Goal: Task Accomplishment & Management: Use online tool/utility

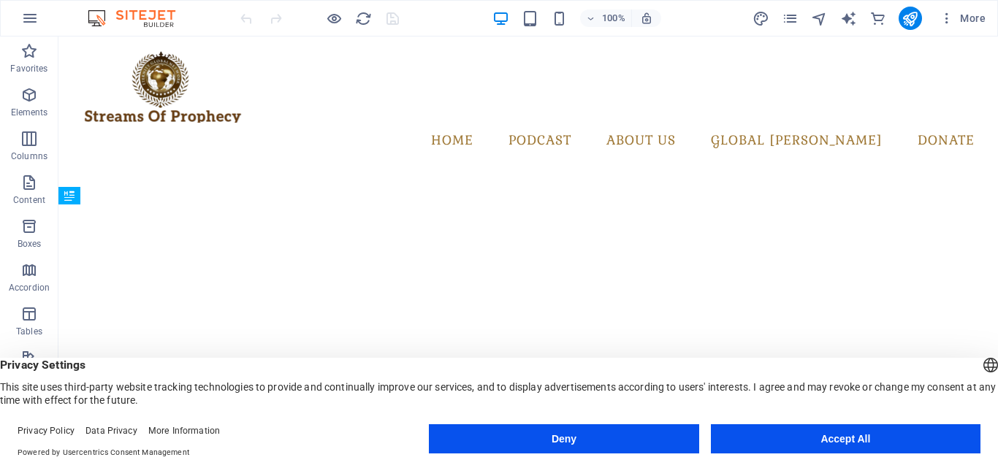
click at [779, 435] on button "Accept All" at bounding box center [846, 438] width 270 height 29
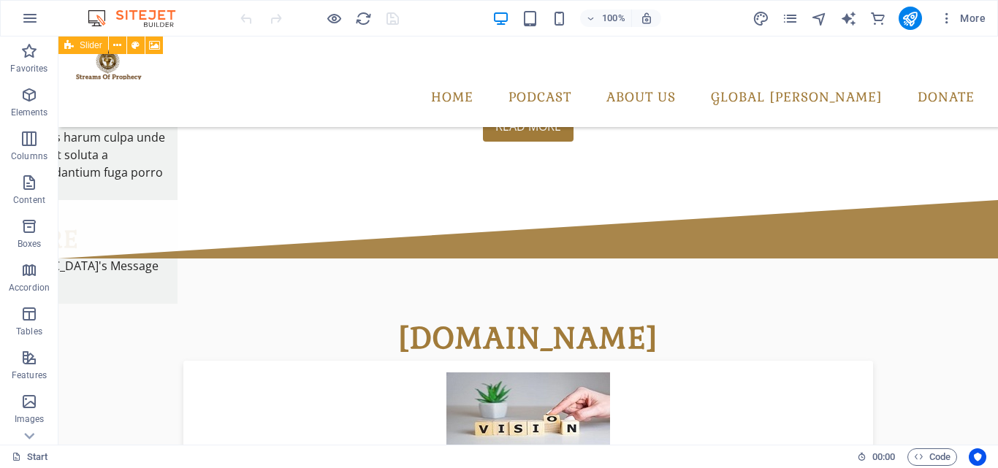
scroll to position [709, 0]
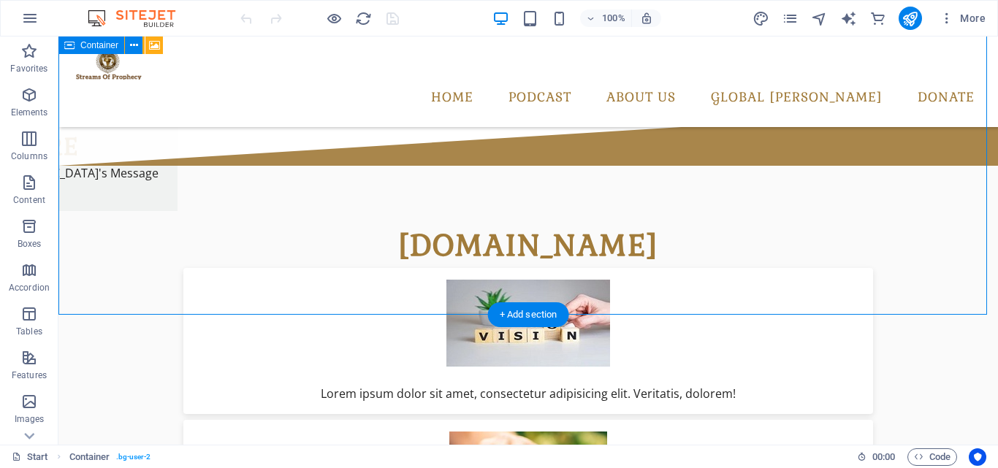
drag, startPoint x: 975, startPoint y: 213, endPoint x: 961, endPoint y: 258, distance: 46.9
click at [961, 258] on div "streamsofprophecy.com Lorem ipsum dolor sit amet, consectetur adipisicing elit.…" at bounding box center [527, 451] width 939 height 570
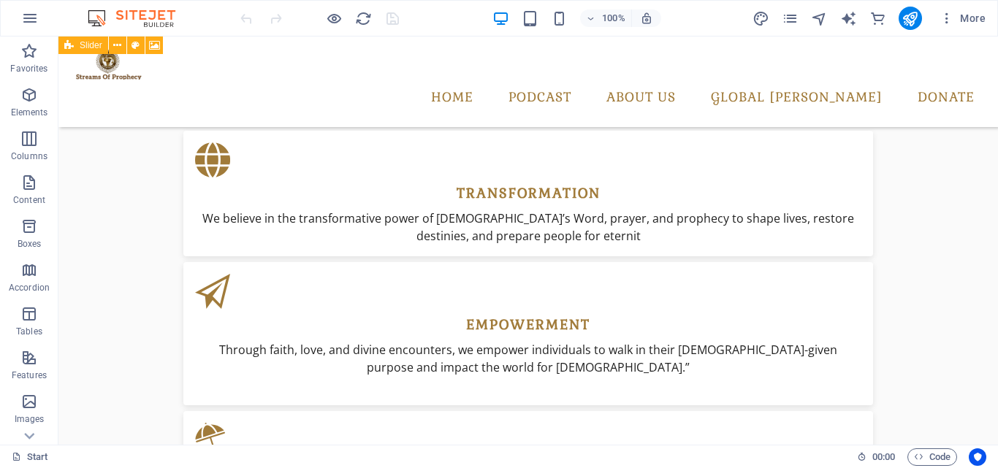
scroll to position [2152, 0]
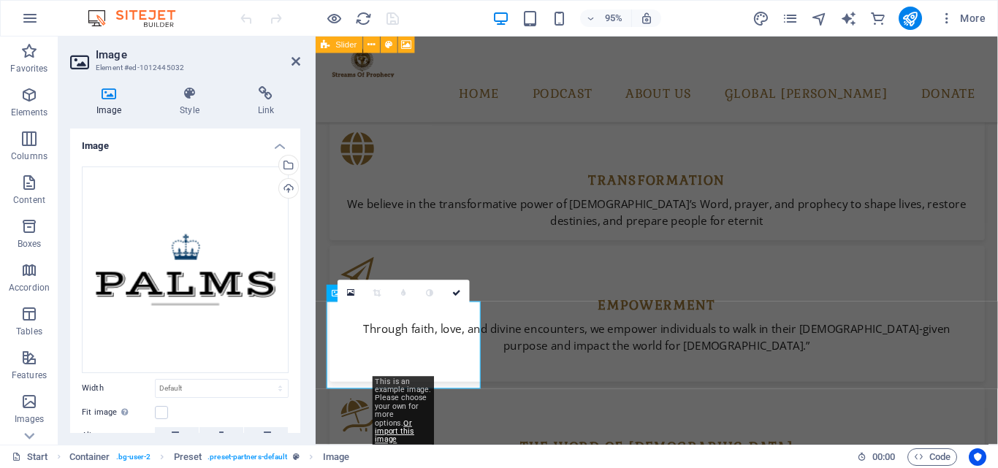
scroll to position [2148, 0]
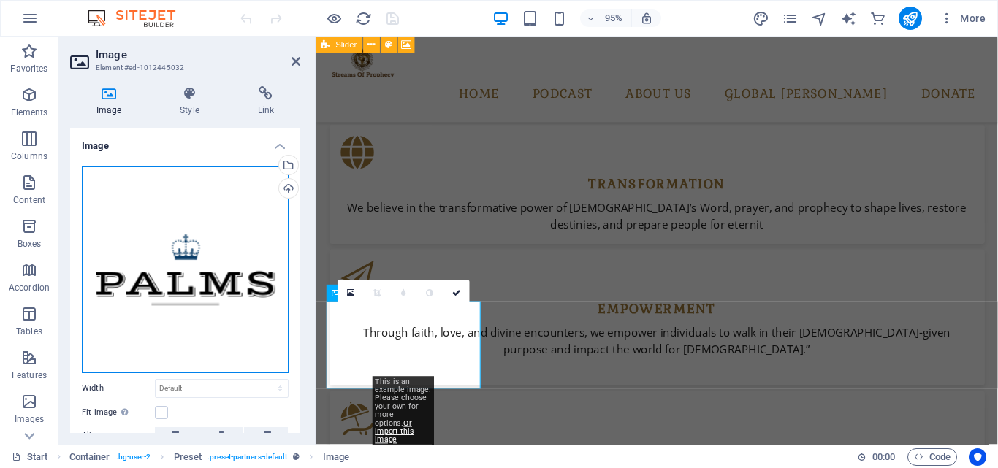
click at [251, 297] on div "Drag files here, click to choose files or select files from Files or our free s…" at bounding box center [185, 270] width 207 height 207
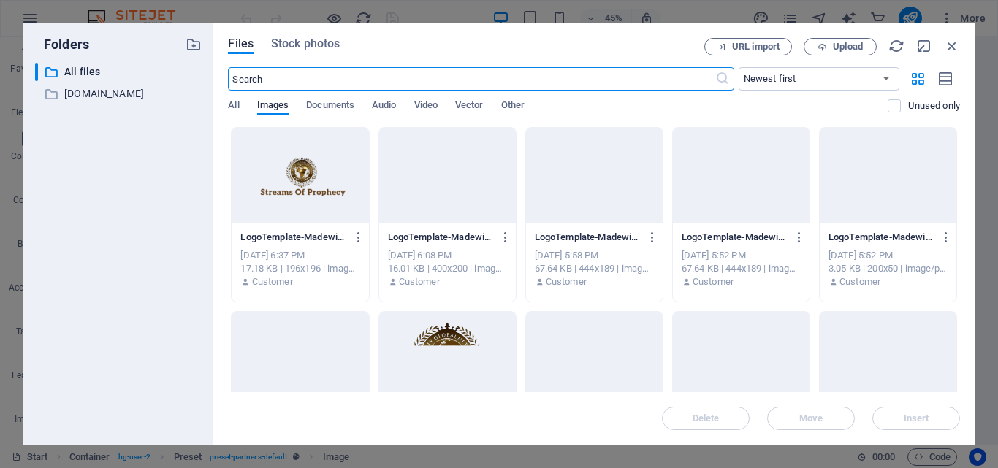
scroll to position [1671, 0]
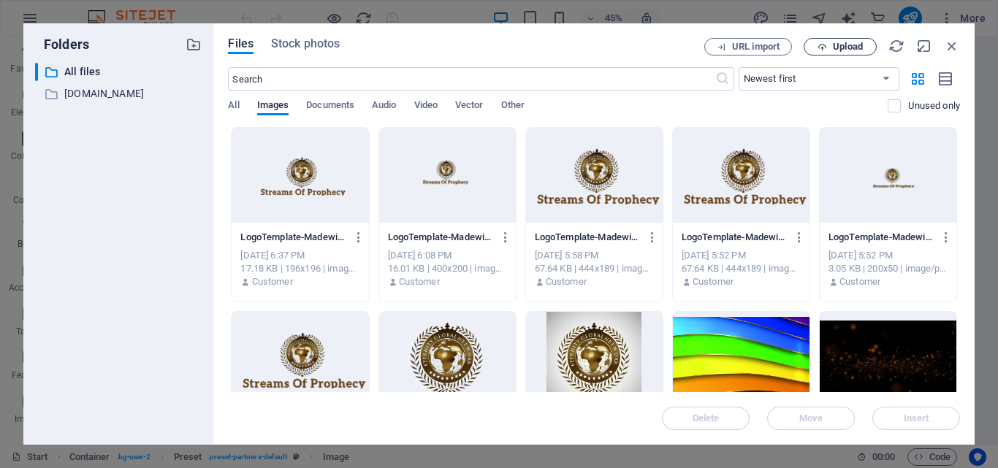
click at [845, 47] on span "Upload" at bounding box center [848, 46] width 30 height 9
click at [955, 39] on icon "button" at bounding box center [952, 46] width 16 height 16
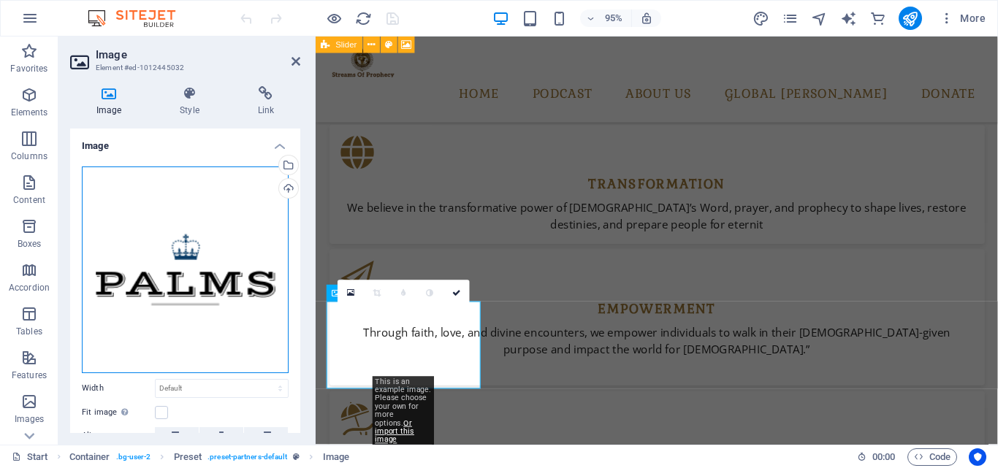
click at [253, 272] on div "Drag files here, click to choose files or select files from Files or our free s…" at bounding box center [185, 270] width 207 height 207
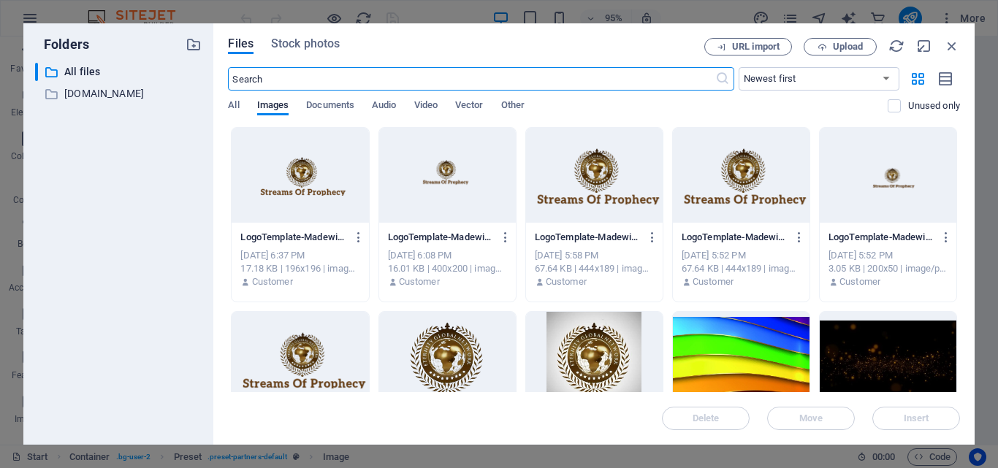
scroll to position [1671, 0]
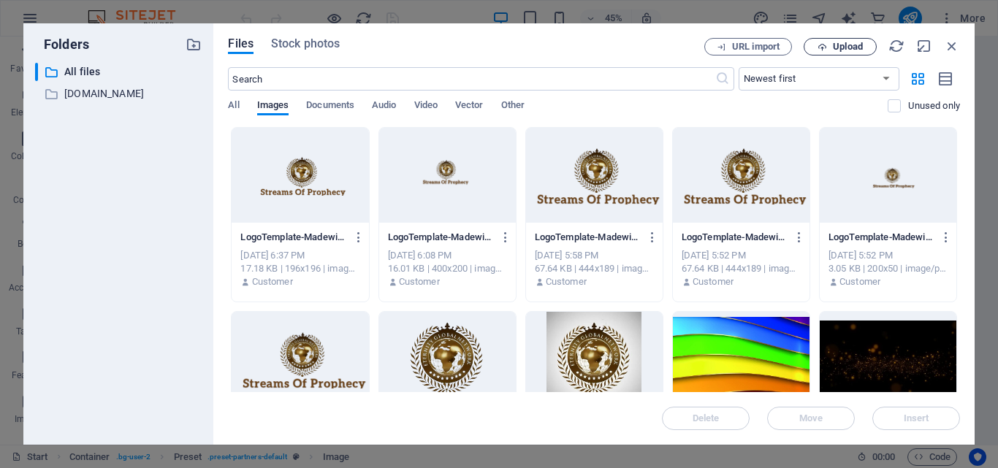
click at [823, 49] on icon "button" at bounding box center [821, 46] width 9 height 9
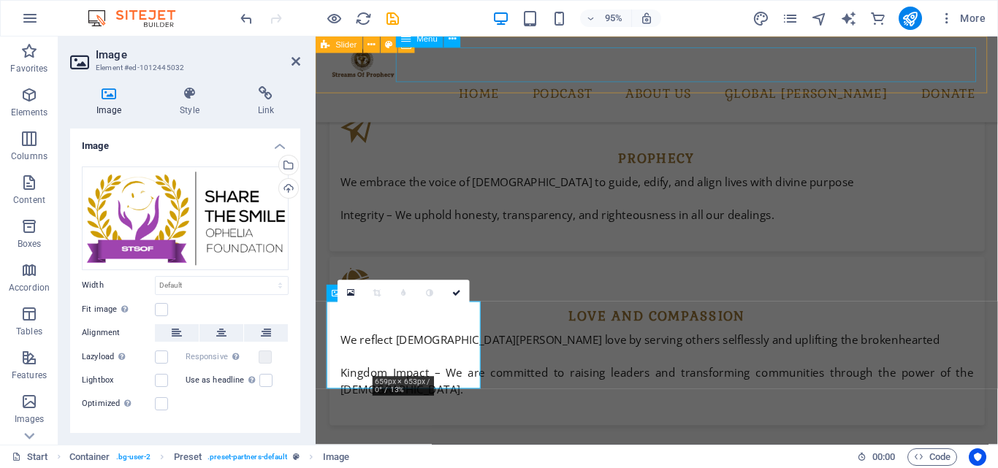
scroll to position [2148, 0]
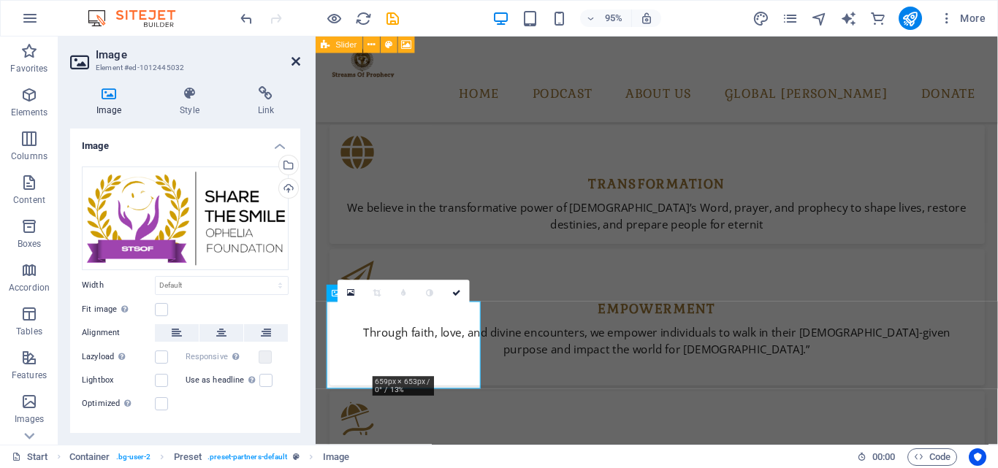
click at [298, 61] on icon at bounding box center [295, 62] width 9 height 12
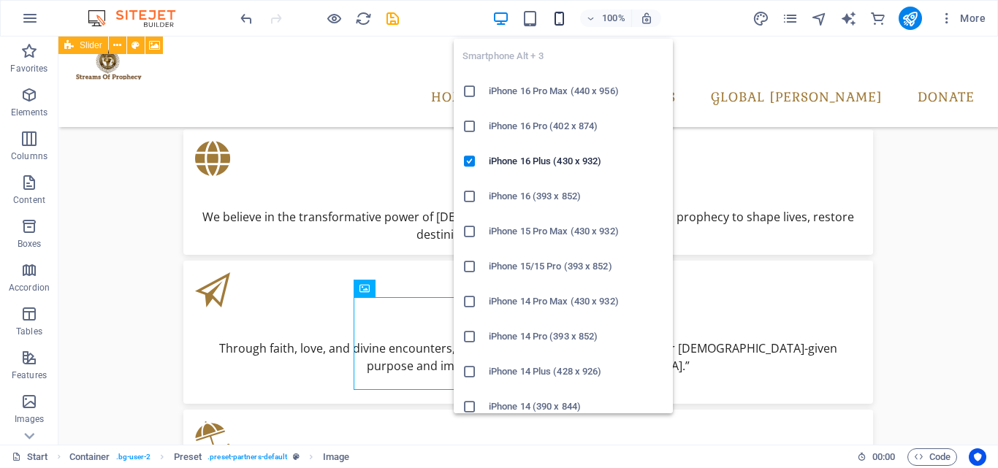
click at [552, 17] on icon "button" at bounding box center [559, 18] width 17 height 17
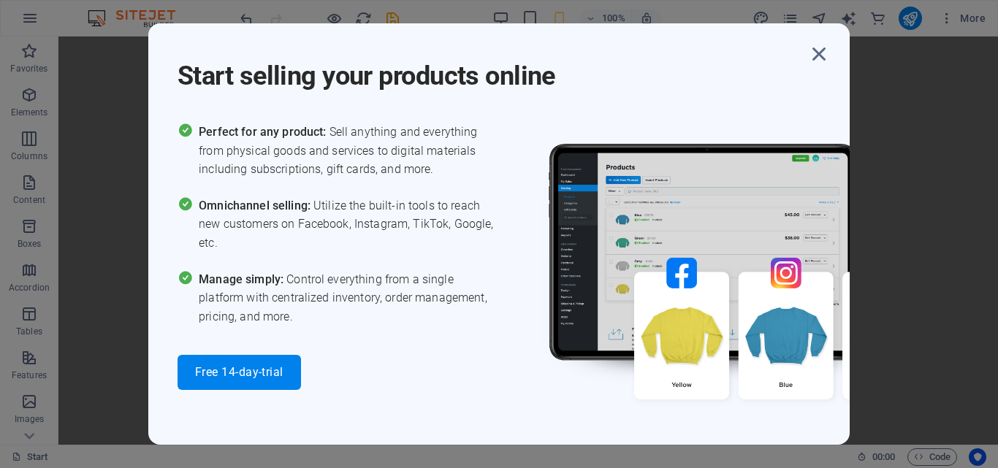
scroll to position [2056, 0]
click at [819, 49] on icon "button" at bounding box center [819, 54] width 26 height 26
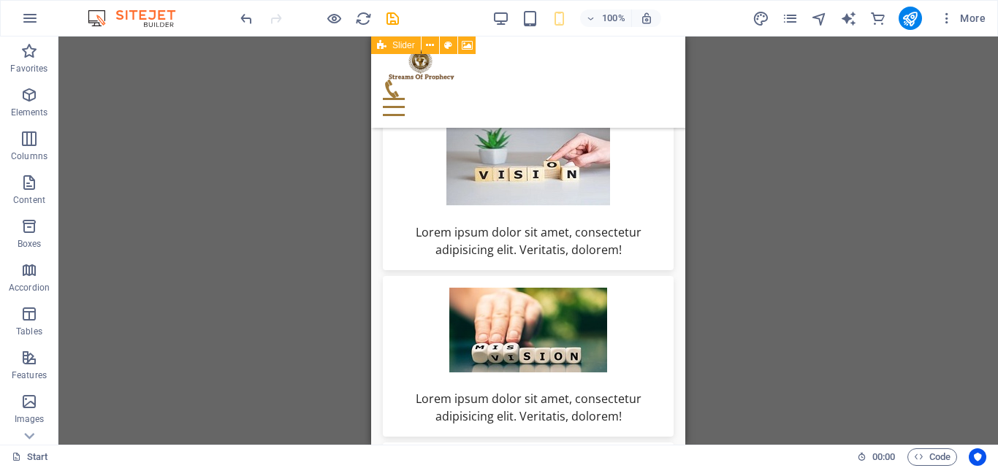
scroll to position [1151, 0]
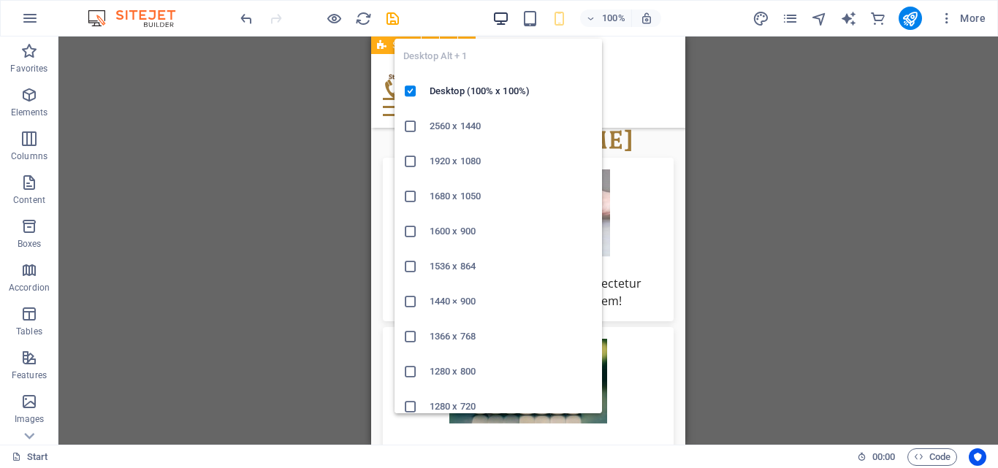
click at [506, 10] on icon "button" at bounding box center [500, 18] width 17 height 17
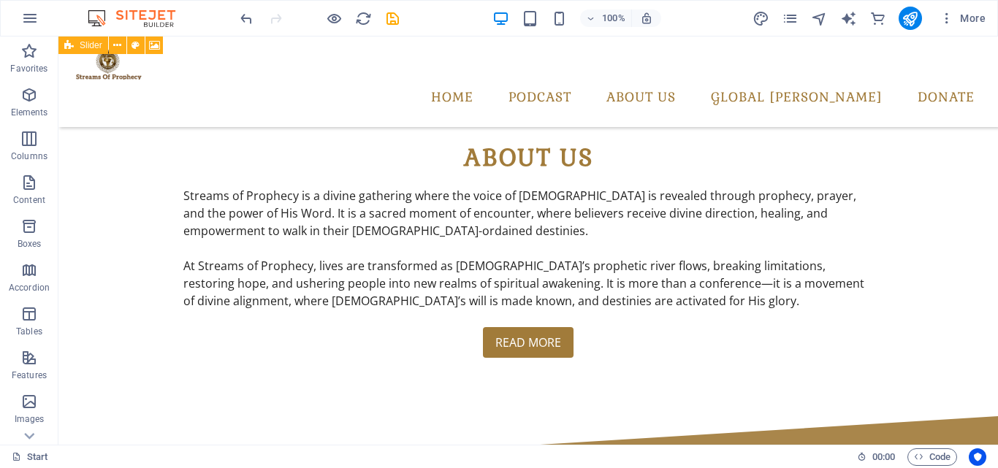
scroll to position [554, 0]
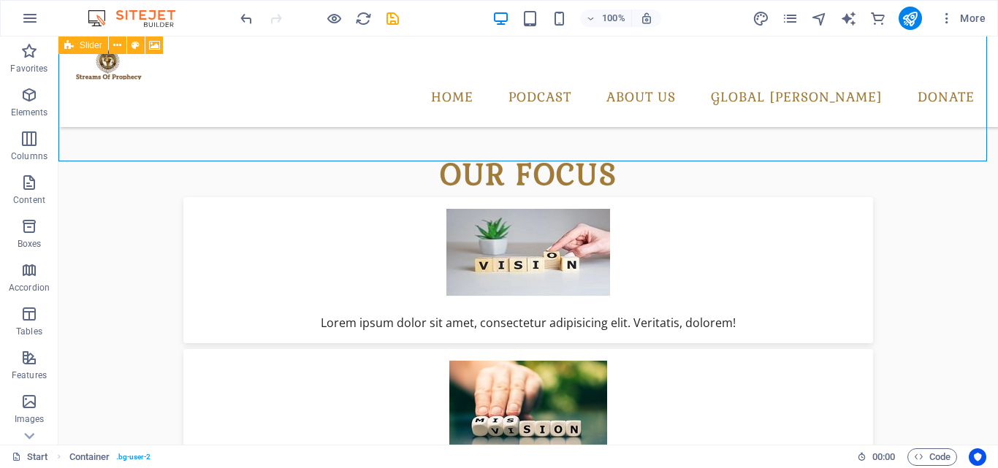
scroll to position [965, 0]
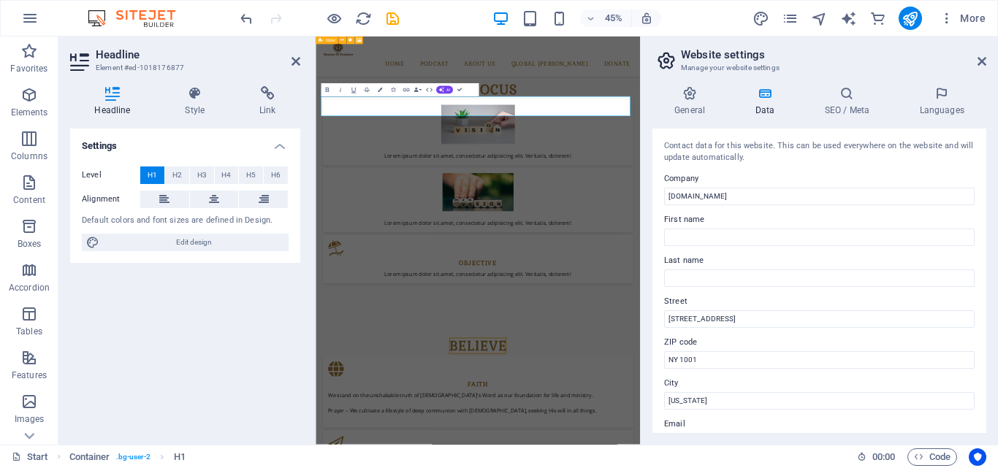
click at [981, 55] on h2 "Website settings" at bounding box center [833, 54] width 305 height 13
click at [982, 61] on icon at bounding box center [981, 62] width 9 height 12
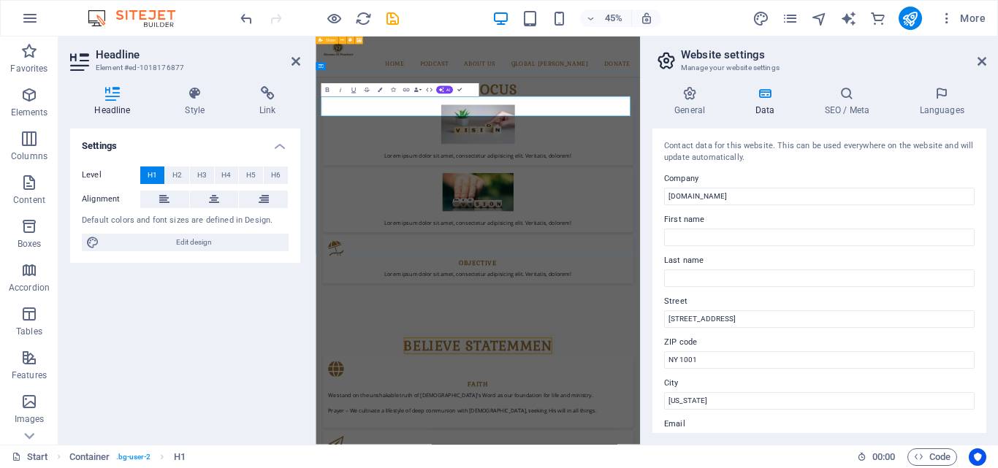
click at [982, 59] on icon at bounding box center [981, 62] width 9 height 12
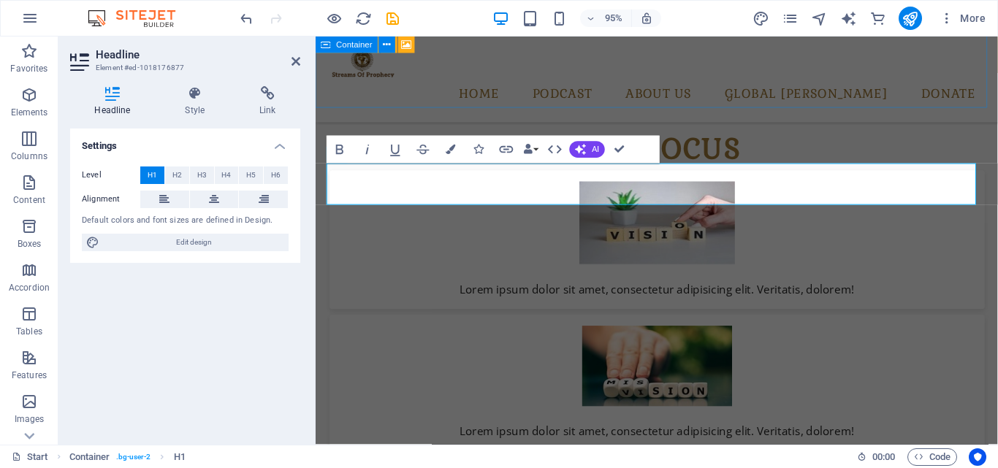
click at [948, 101] on div "our focus Lorem ipsum dolor sit amet, consectetur adipisicing elit. Veritatis, …" at bounding box center [675, 360] width 718 height 570
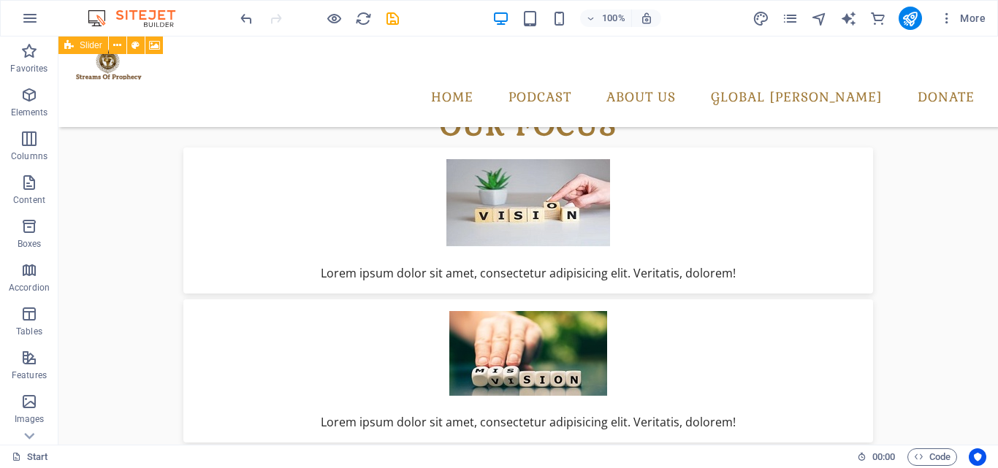
scroll to position [980, 0]
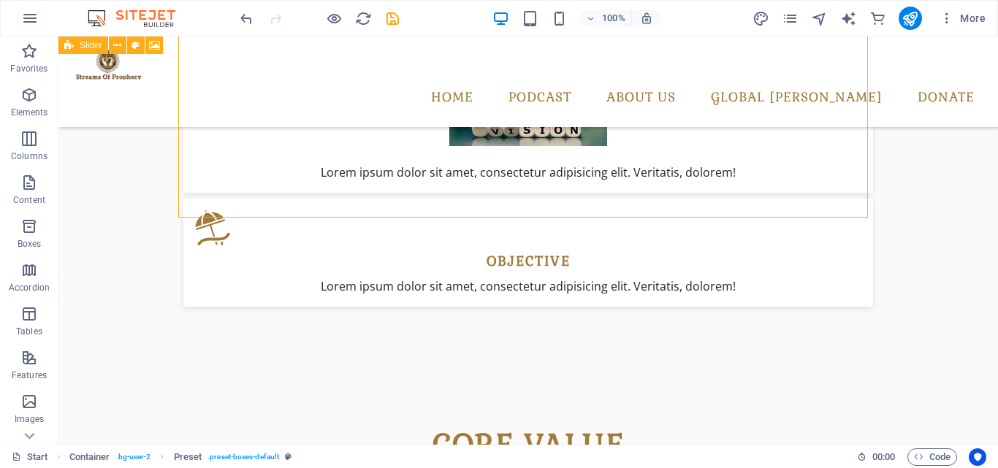
scroll to position [1259, 0]
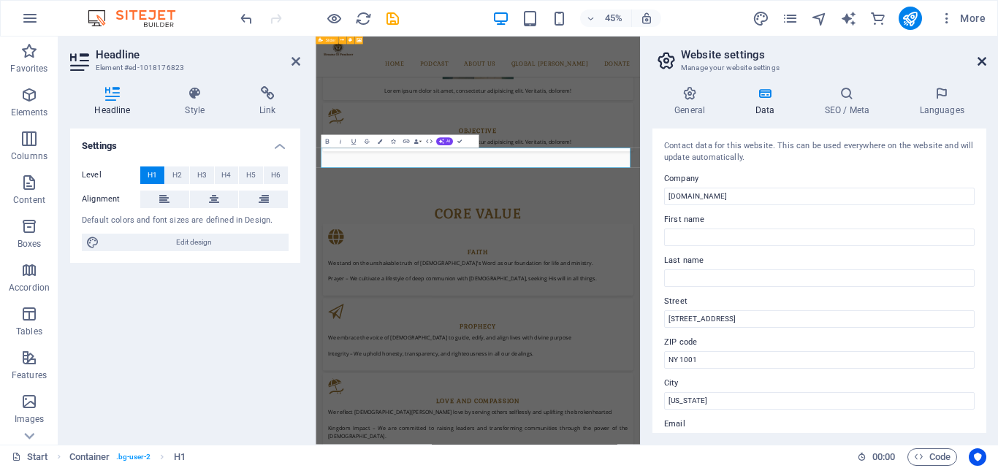
click at [980, 64] on icon at bounding box center [981, 62] width 9 height 12
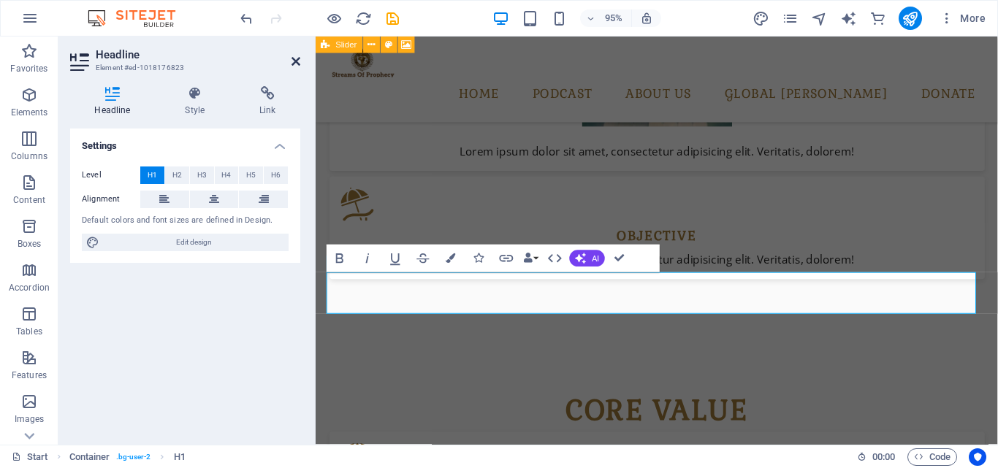
click at [291, 61] on icon at bounding box center [295, 62] width 9 height 12
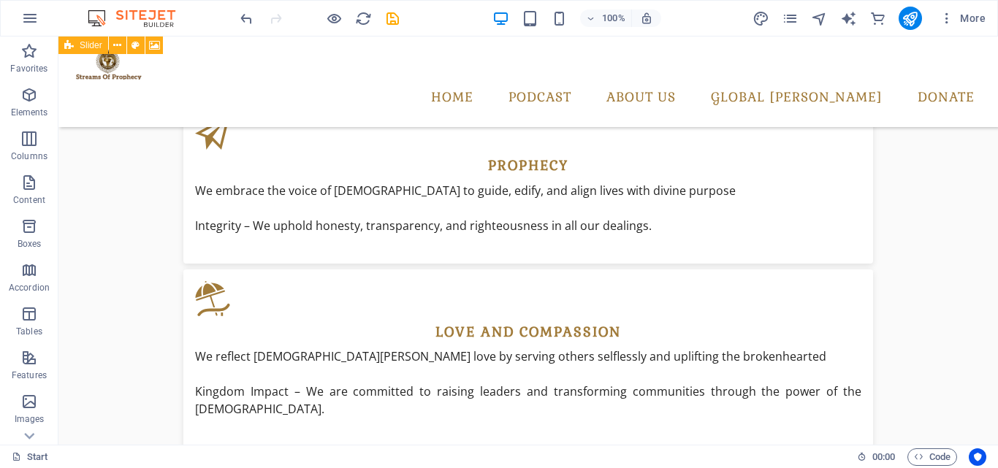
scroll to position [1780, 0]
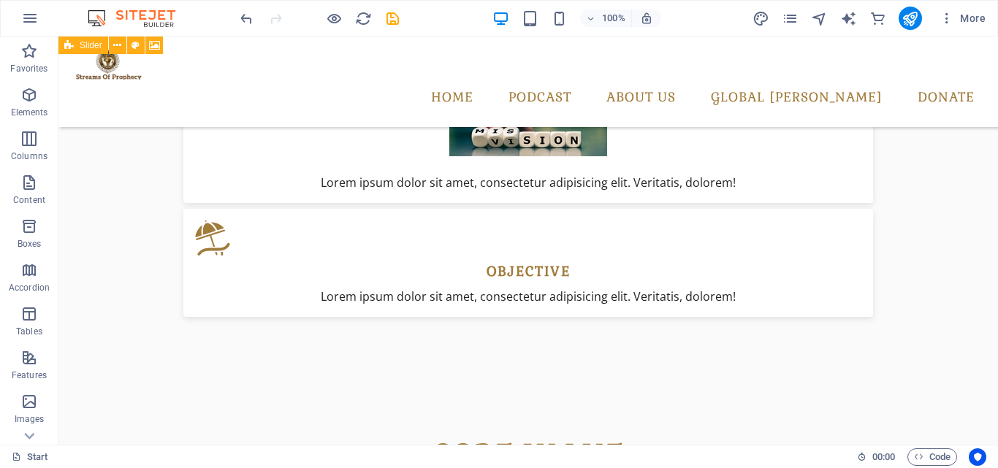
scroll to position [1240, 0]
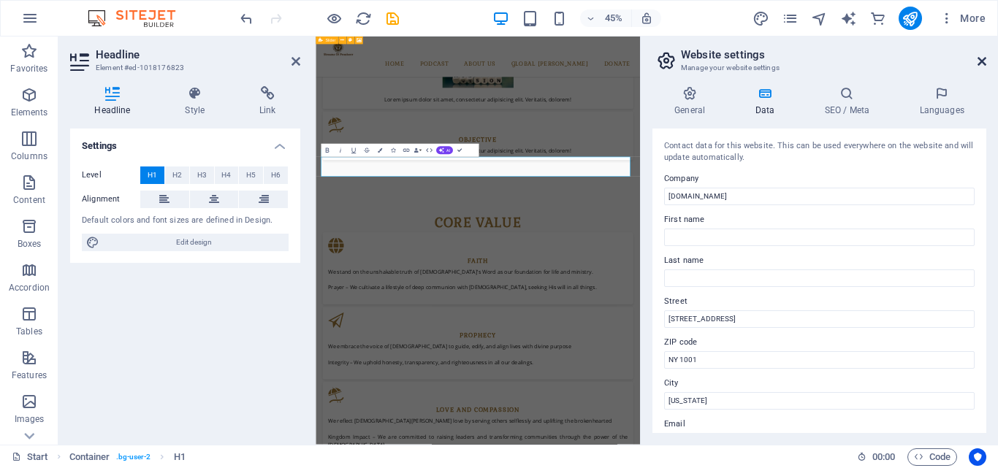
click at [978, 56] on icon at bounding box center [981, 62] width 9 height 12
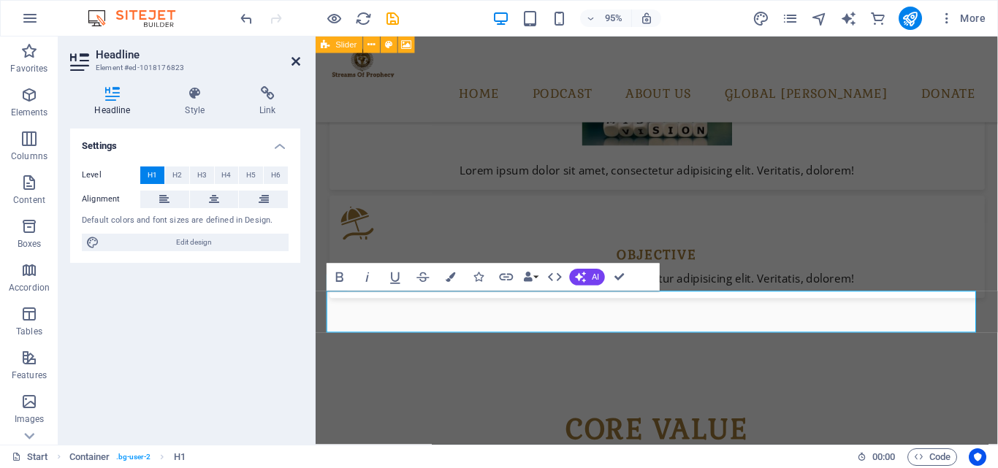
click at [292, 66] on icon at bounding box center [295, 62] width 9 height 12
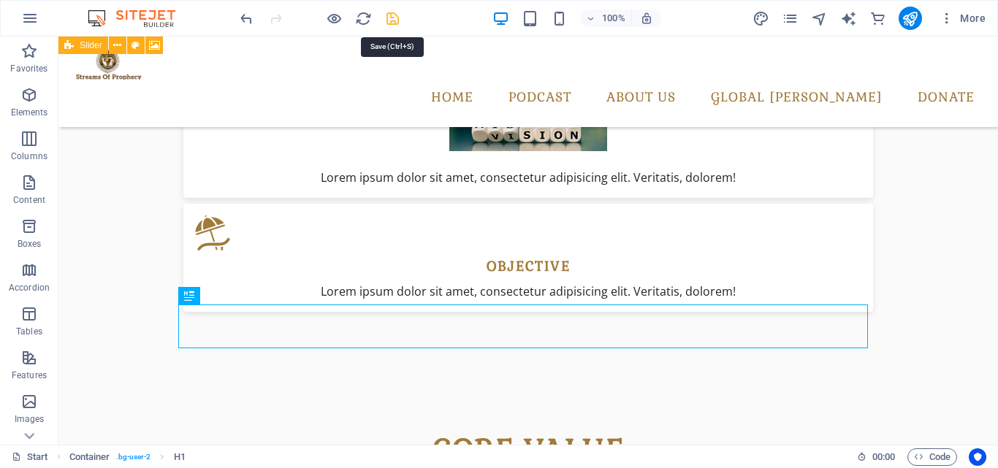
click at [394, 23] on icon "save" at bounding box center [392, 18] width 17 height 17
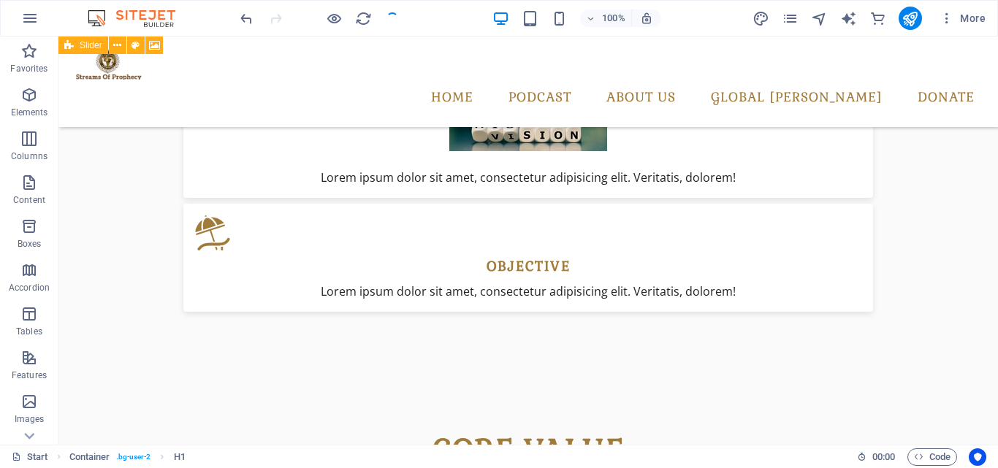
checkbox input "false"
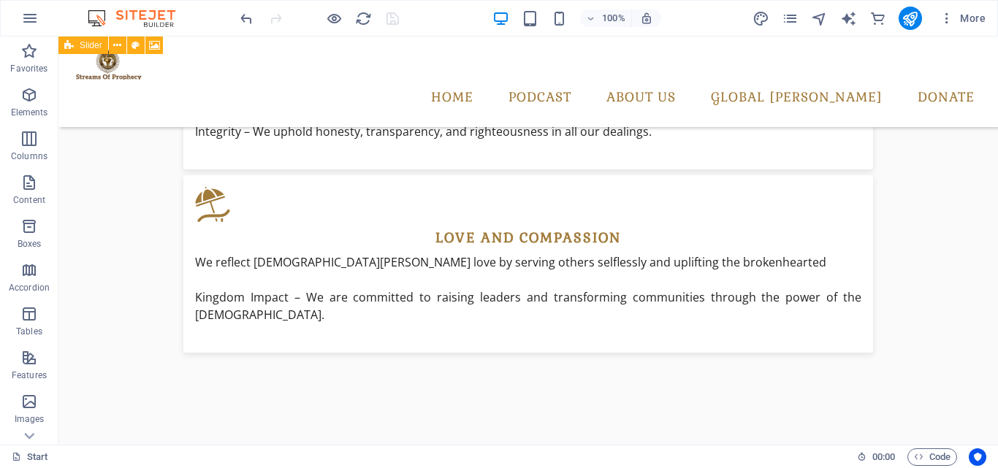
scroll to position [1880, 0]
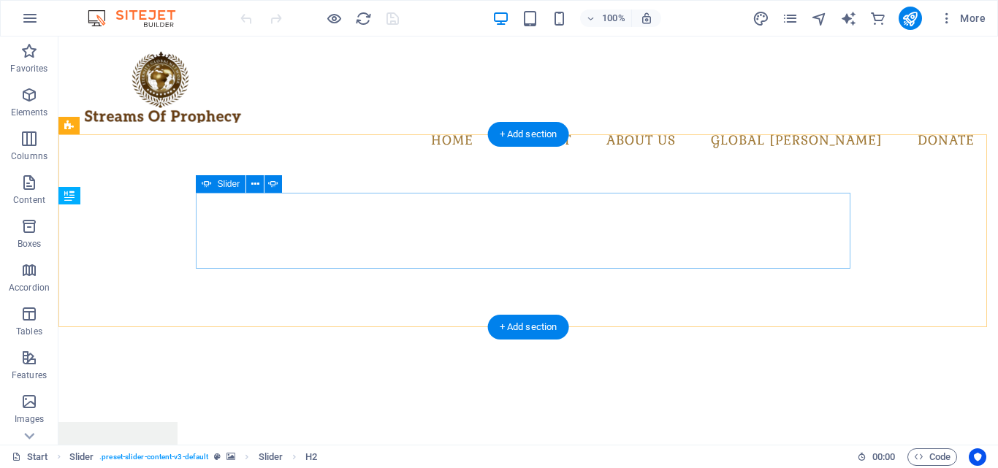
click at [511, 422] on div "mission Lorem ipsum dolor sit amet, consectetur adipisicing elit. Id, ipsum, qu…" at bounding box center [528, 460] width 655 height 76
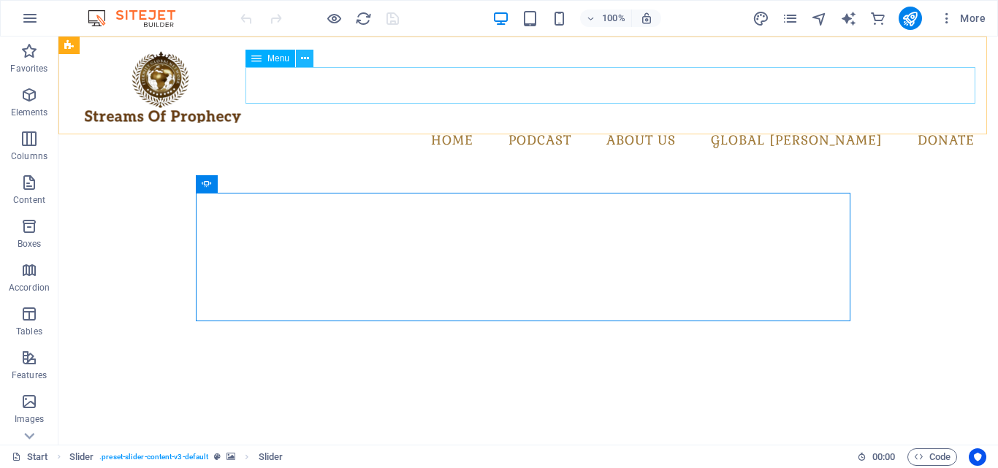
click at [304, 62] on icon at bounding box center [305, 58] width 8 height 15
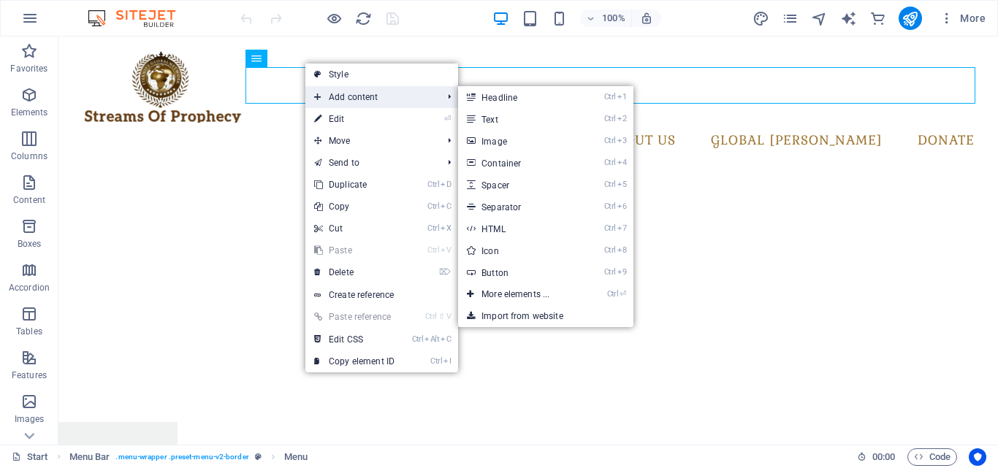
click at [335, 95] on span "Add content" at bounding box center [370, 97] width 131 height 22
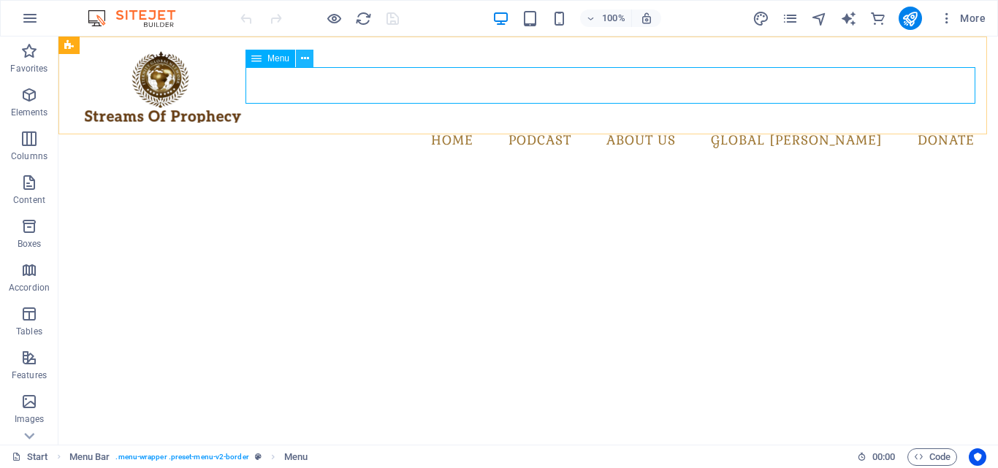
click at [298, 58] on button at bounding box center [305, 59] width 18 height 18
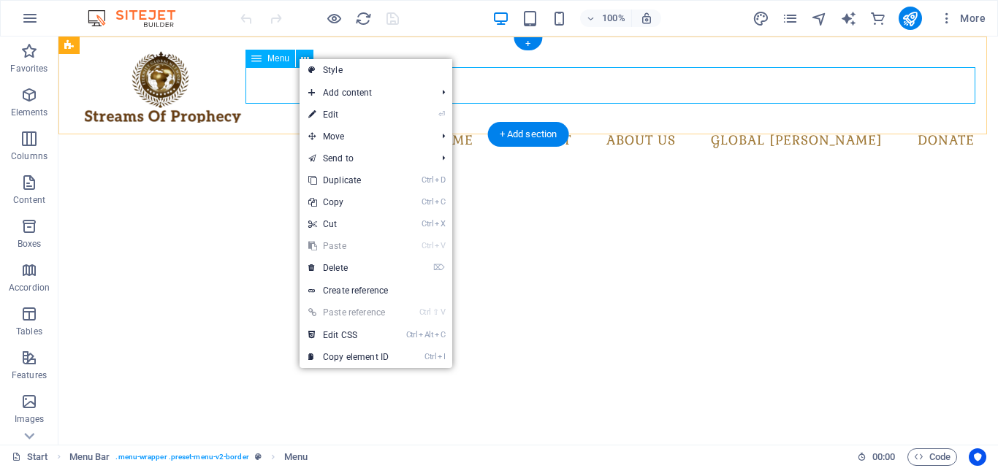
click at [515, 123] on nav "home podcast Monthly Specials All Destinations about us global Mistry donate" at bounding box center [528, 141] width 916 height 37
select select
select select "1"
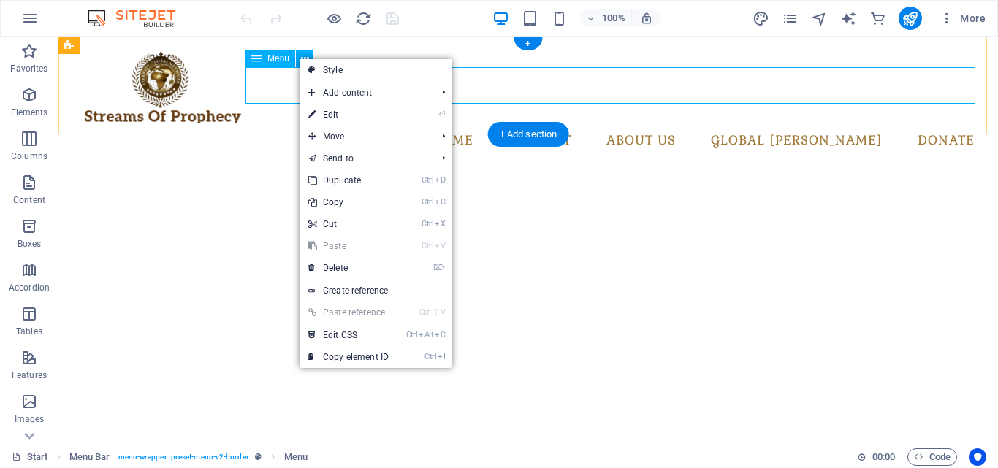
select select
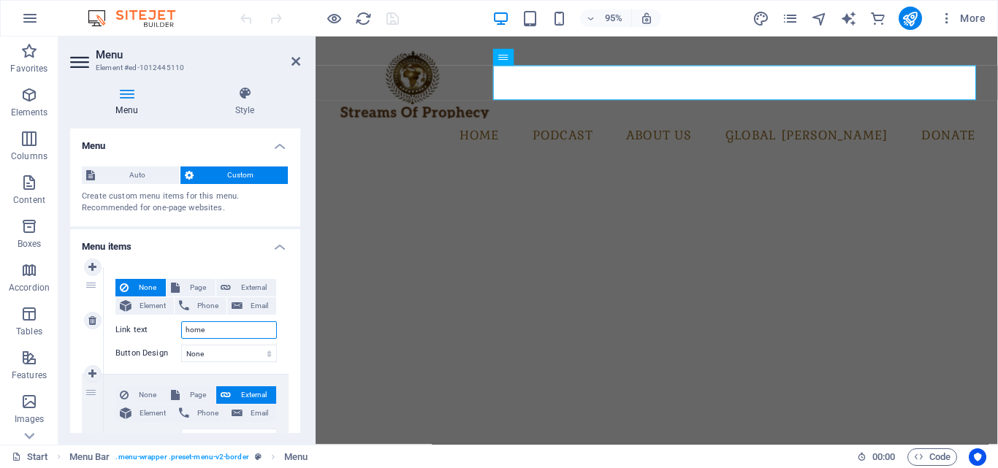
click at [229, 329] on input "home" at bounding box center [229, 330] width 96 height 18
click at [239, 98] on icon at bounding box center [244, 93] width 111 height 15
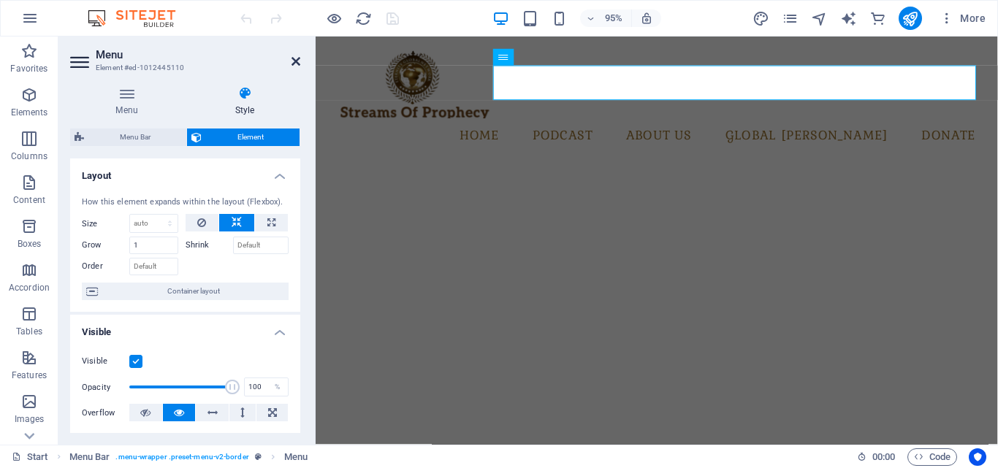
click at [297, 62] on icon at bounding box center [295, 62] width 9 height 12
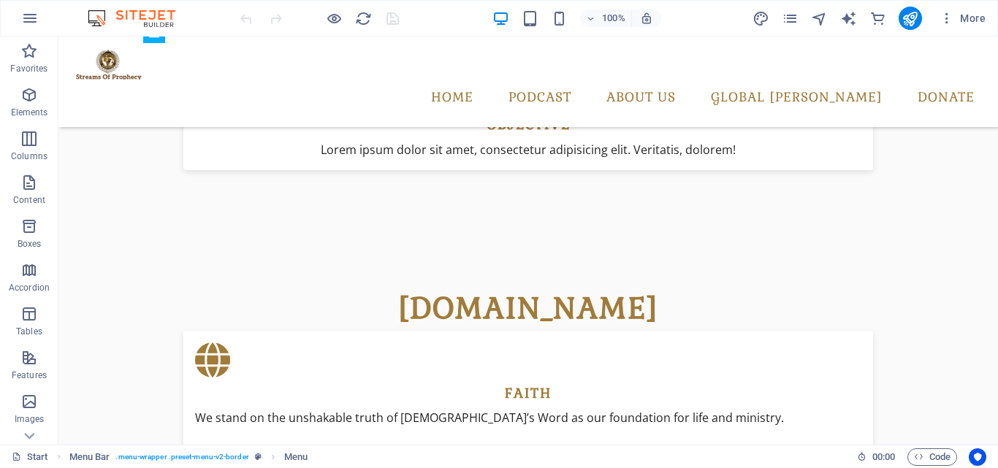
scroll to position [1277, 0]
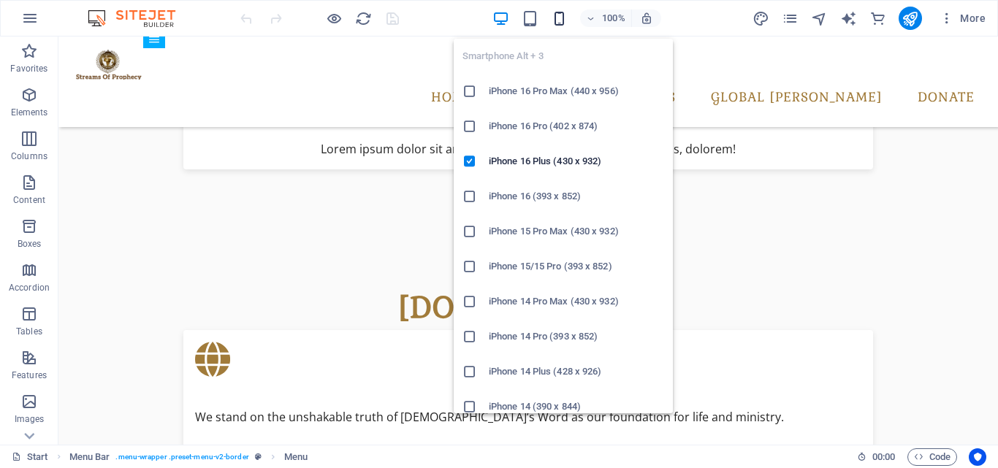
click at [552, 15] on icon "button" at bounding box center [559, 18] width 17 height 17
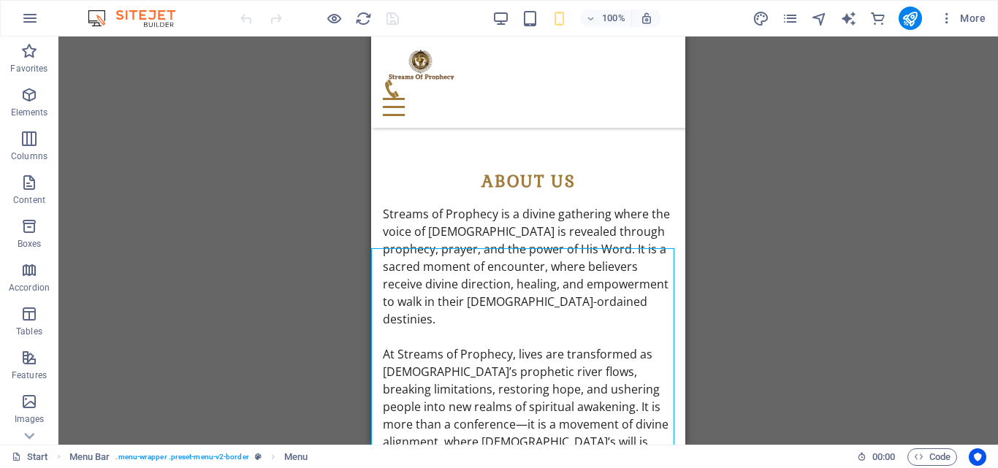
scroll to position [516, 0]
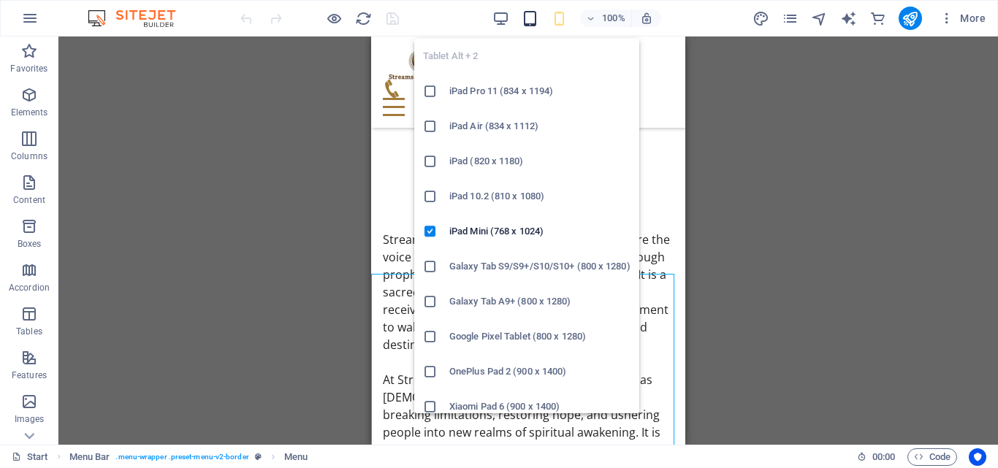
click at [538, 16] on icon "button" at bounding box center [530, 18] width 17 height 17
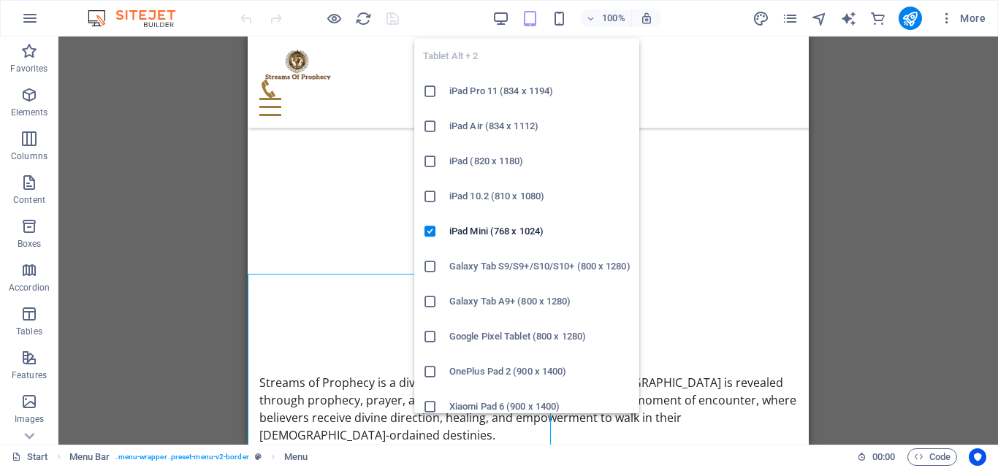
scroll to position [467, 0]
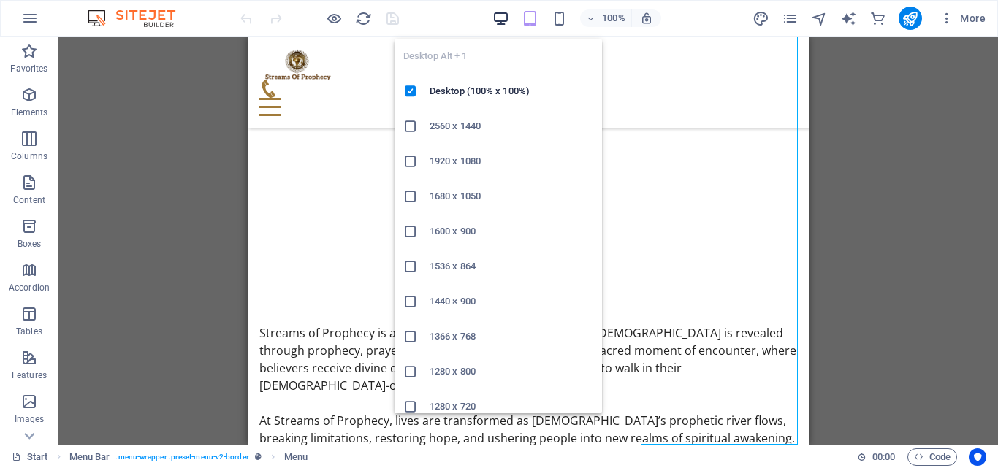
click at [495, 20] on icon "button" at bounding box center [500, 18] width 17 height 17
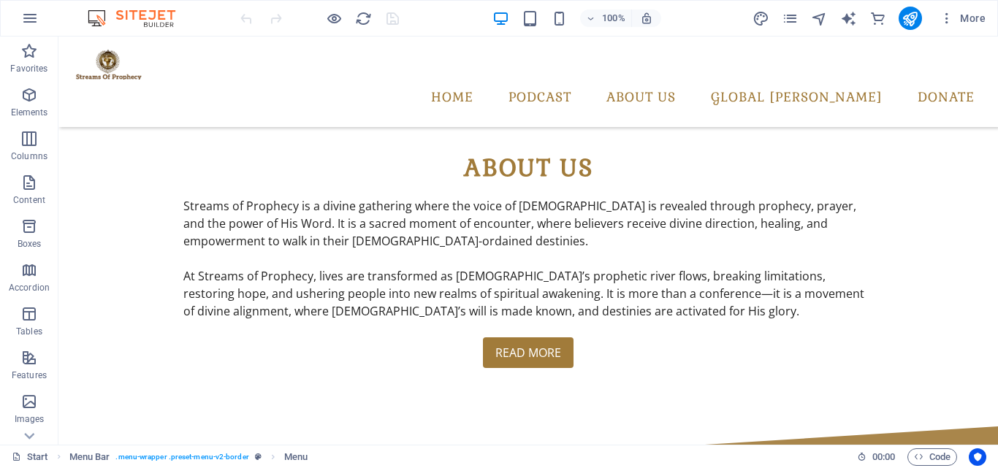
scroll to position [560, 0]
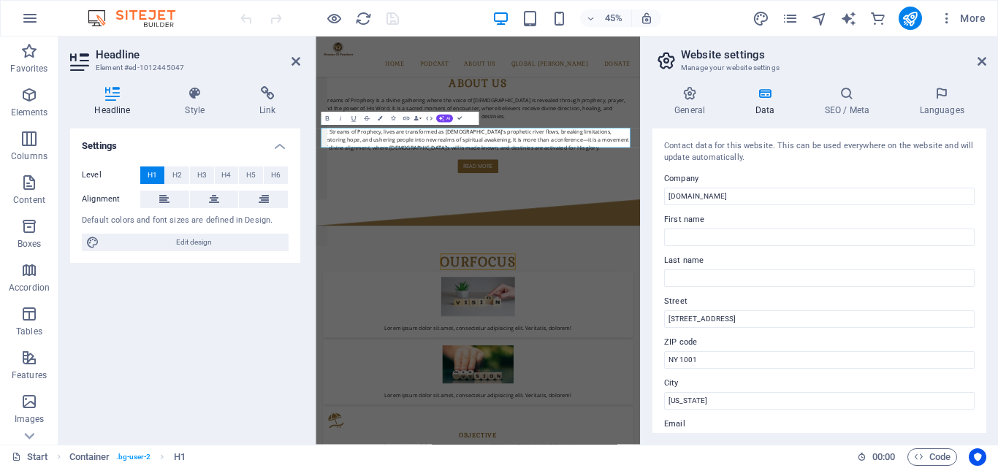
scroll to position [507, 0]
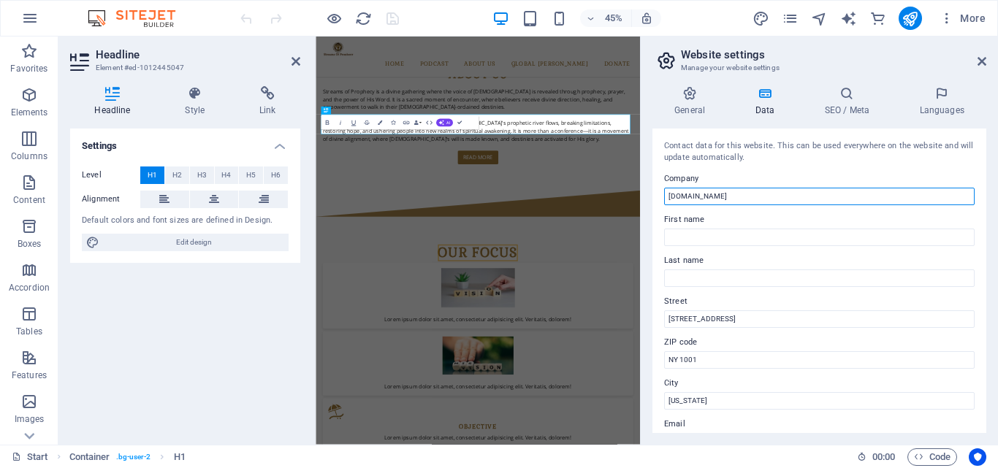
click at [755, 196] on input "[DOMAIN_NAME]" at bounding box center [819, 197] width 310 height 18
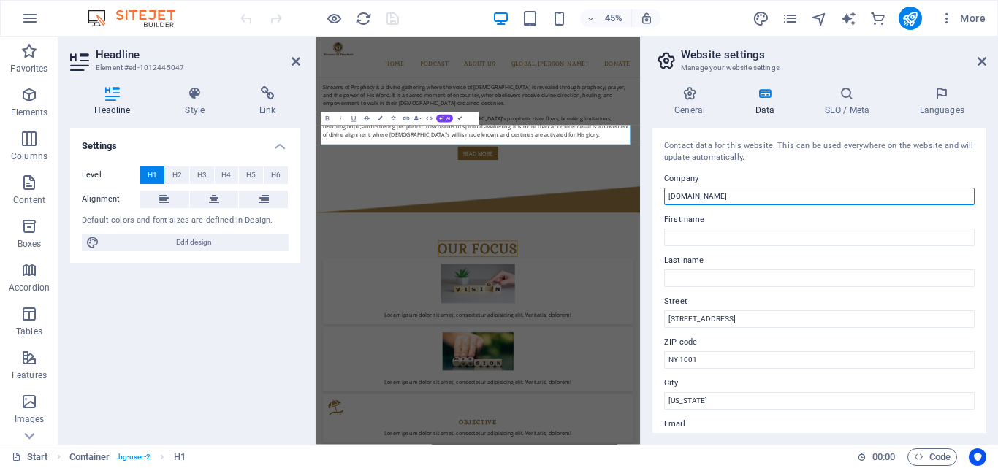
scroll to position [560, 0]
type input "s"
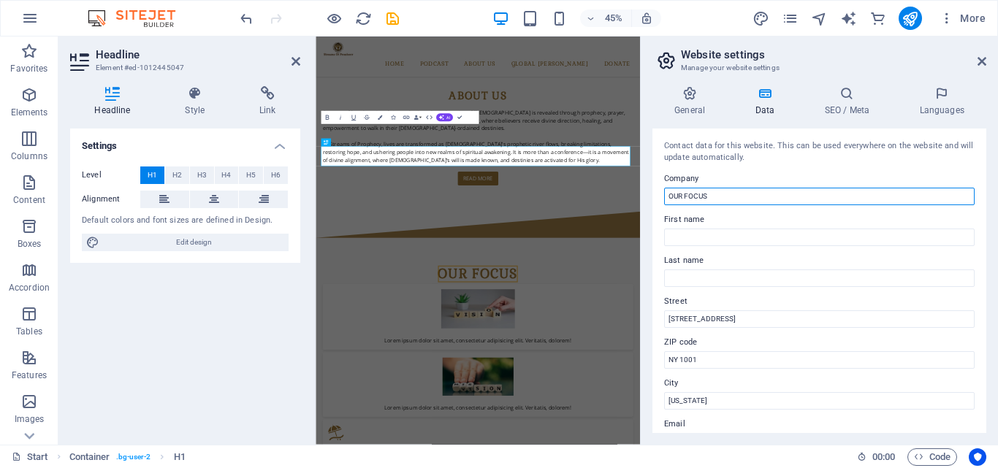
scroll to position [507, 0]
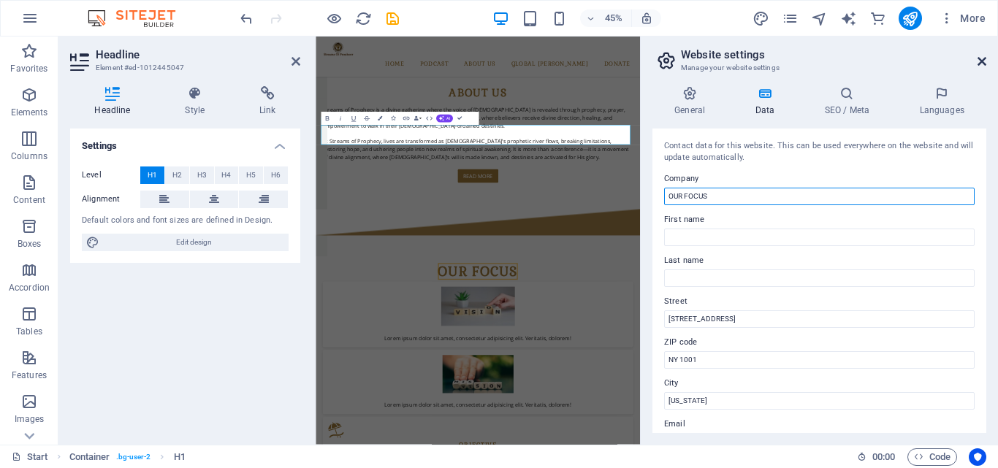
type input "OUR FOCUS"
click at [981, 66] on icon at bounding box center [981, 62] width 9 height 12
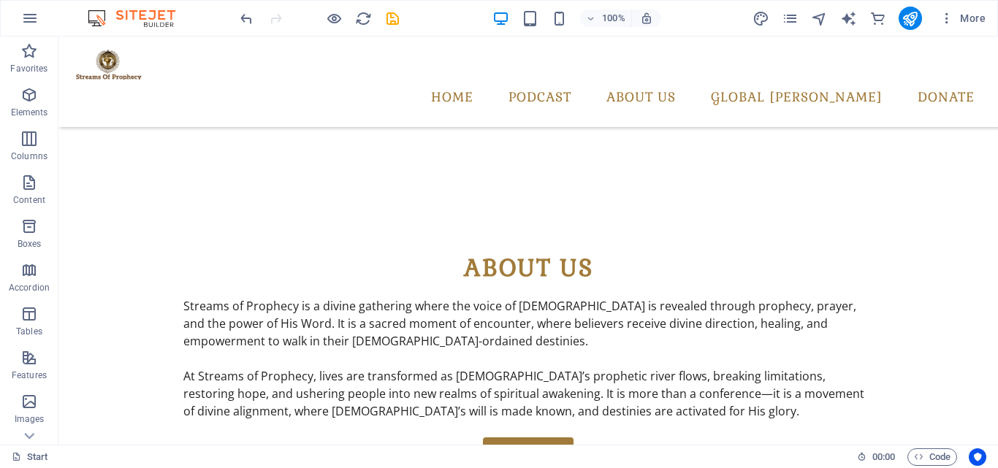
scroll to position [435, 0]
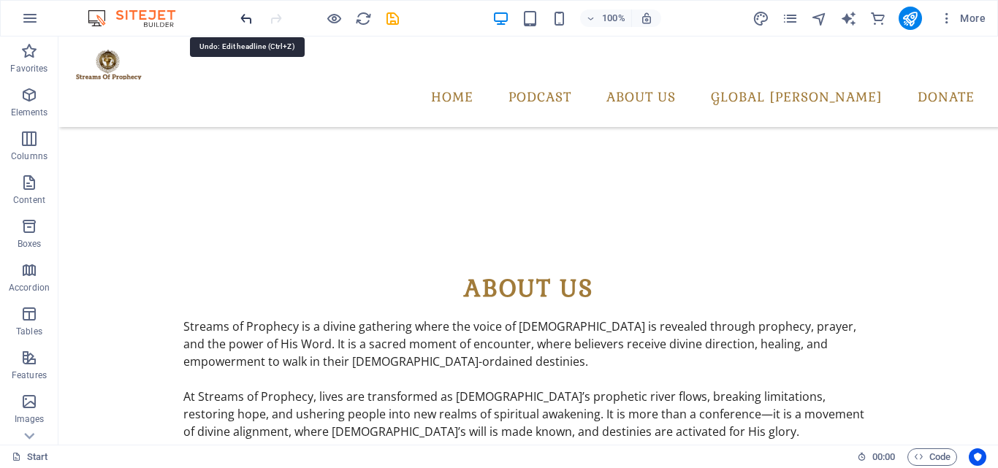
click at [248, 10] on icon "undo" at bounding box center [246, 18] width 17 height 17
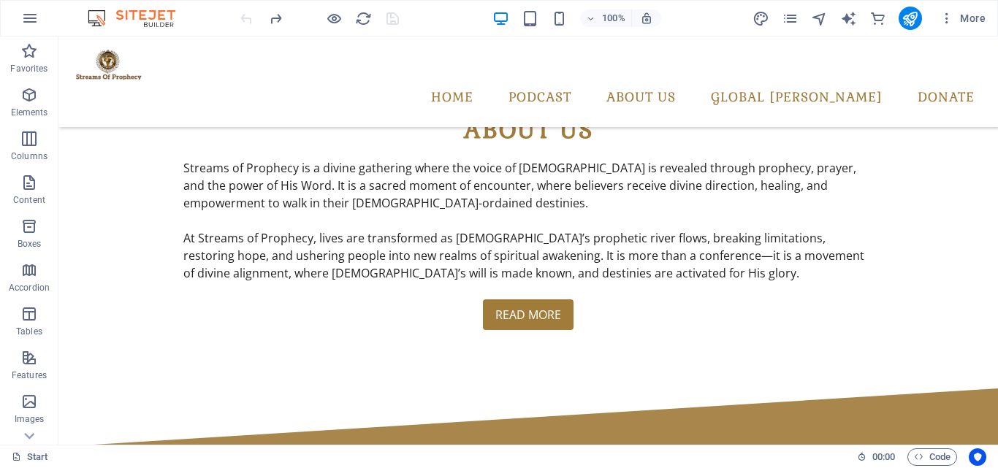
scroll to position [603, 0]
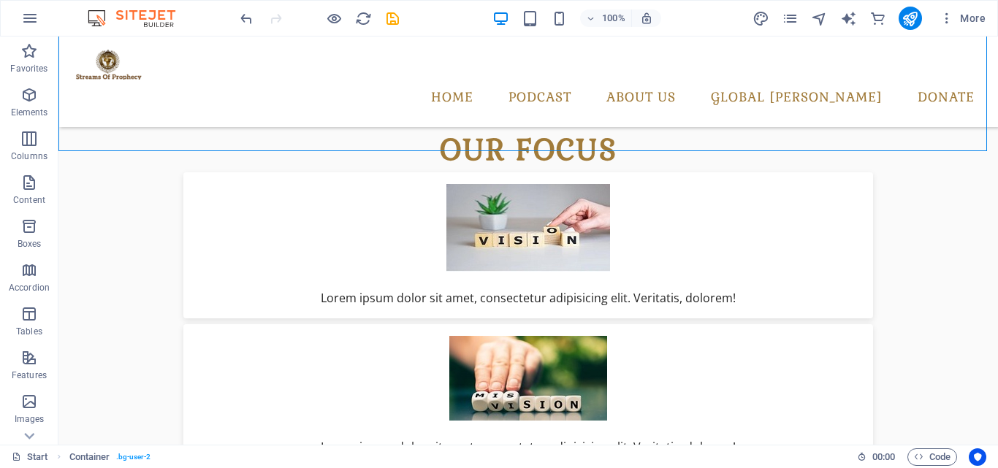
scroll to position [975, 0]
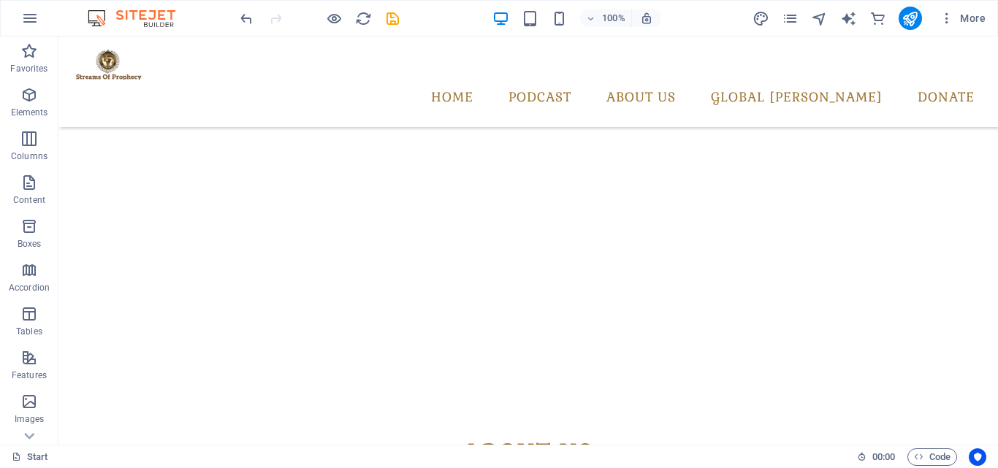
scroll to position [265, 0]
click at [239, 17] on icon "undo" at bounding box center [246, 18] width 17 height 17
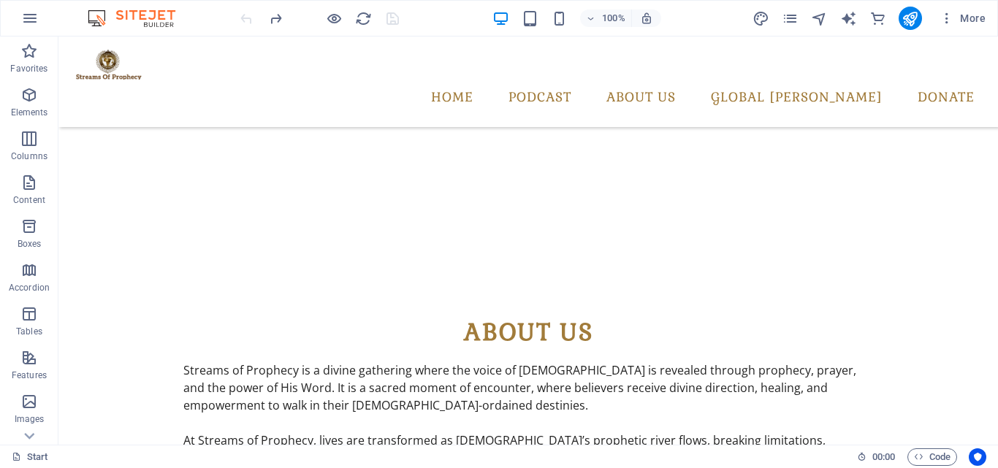
scroll to position [575, 0]
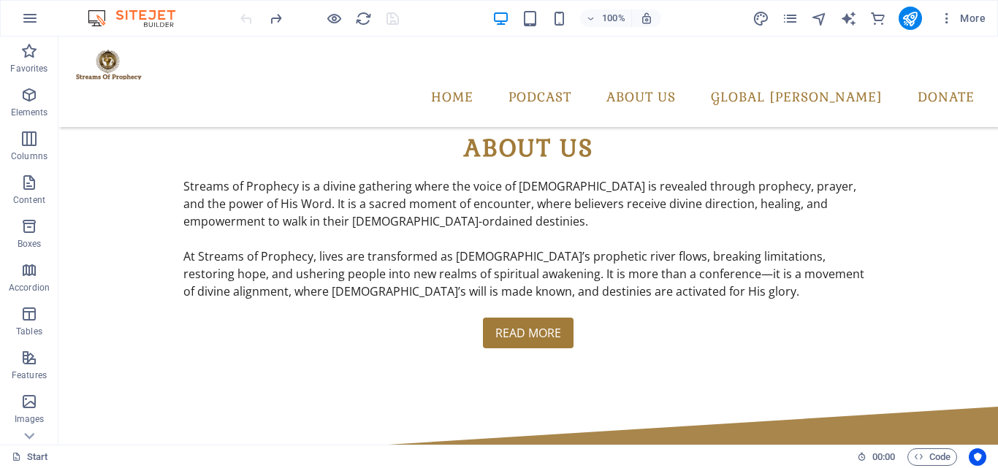
click at [239, 17] on div at bounding box center [319, 18] width 164 height 23
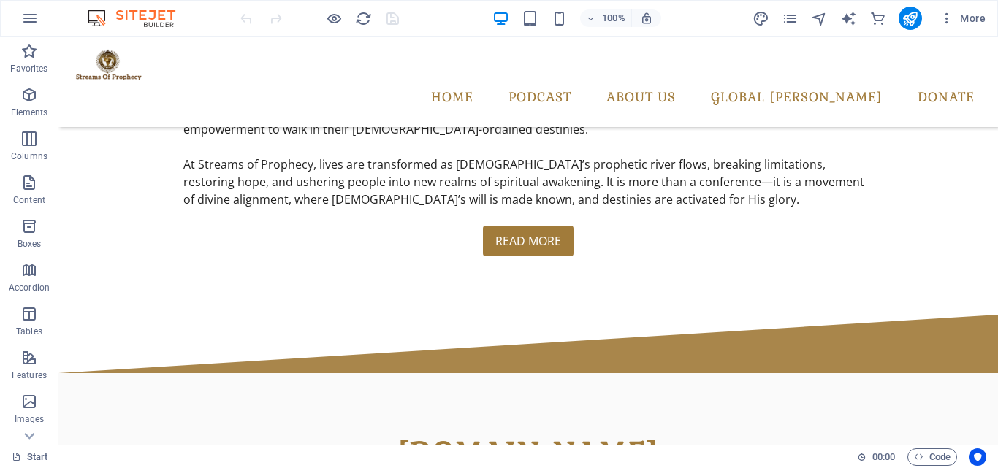
scroll to position [617, 0]
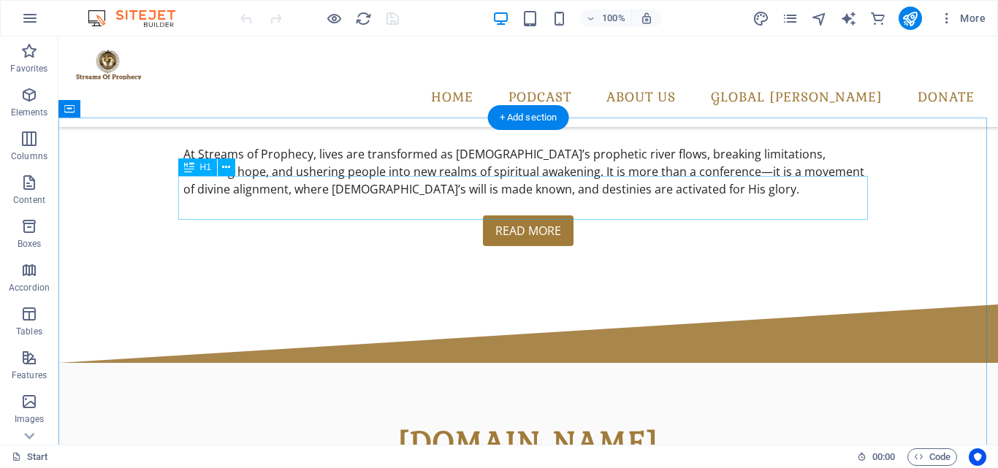
click at [690, 422] on div "[DOMAIN_NAME]" at bounding box center [528, 444] width 690 height 44
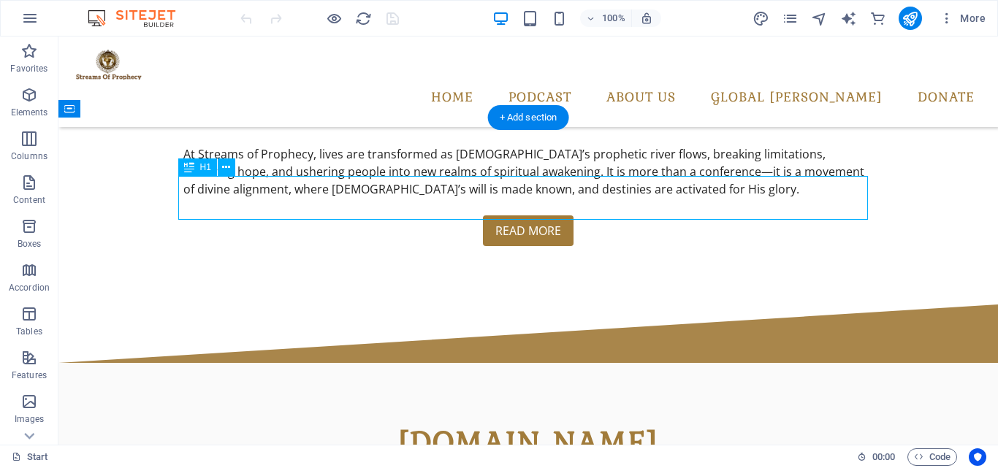
click at [690, 422] on div "[DOMAIN_NAME]" at bounding box center [528, 444] width 690 height 44
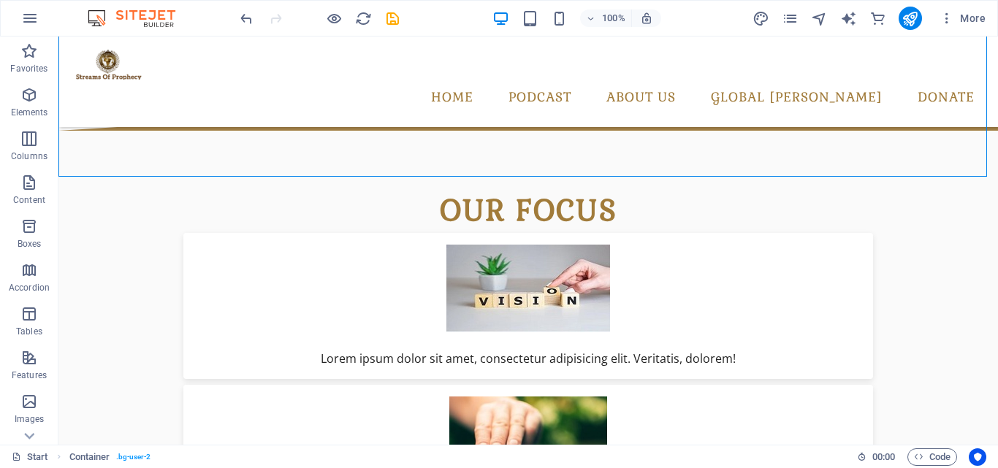
scroll to position [920, 0]
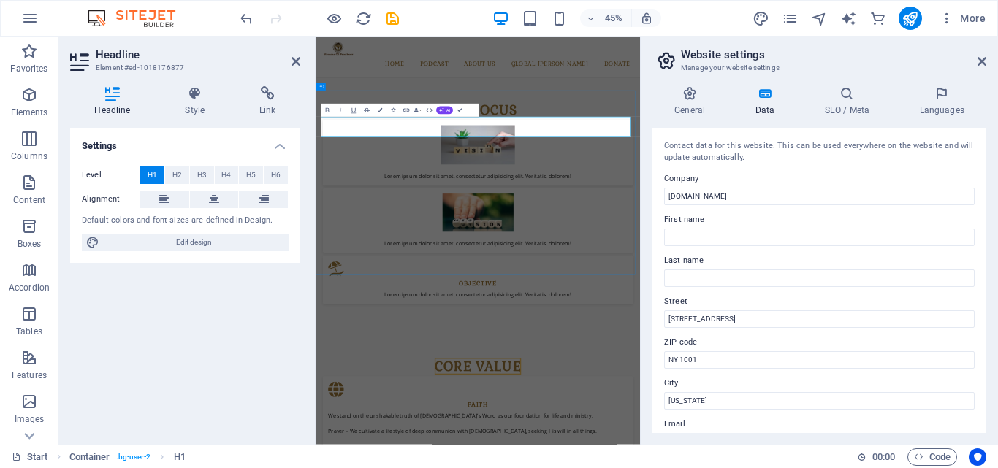
click at [297, 60] on icon at bounding box center [295, 62] width 9 height 12
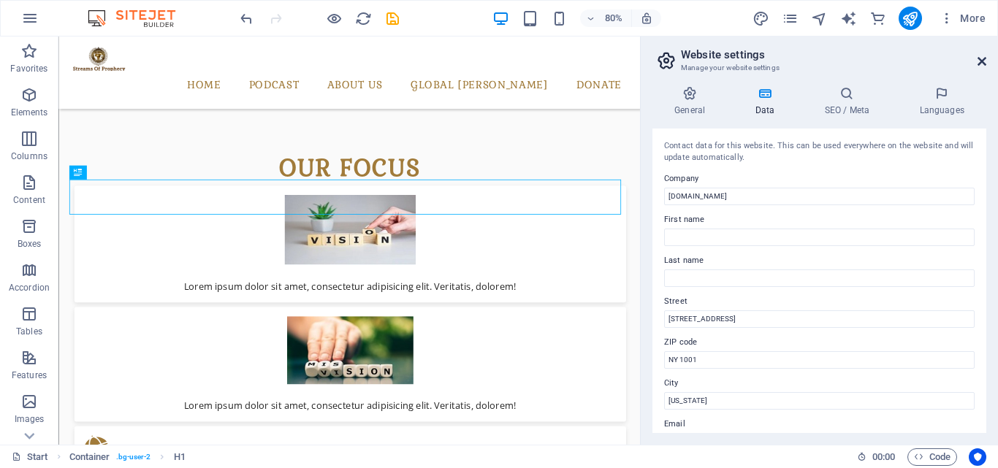
click at [980, 65] on icon at bounding box center [981, 62] width 9 height 12
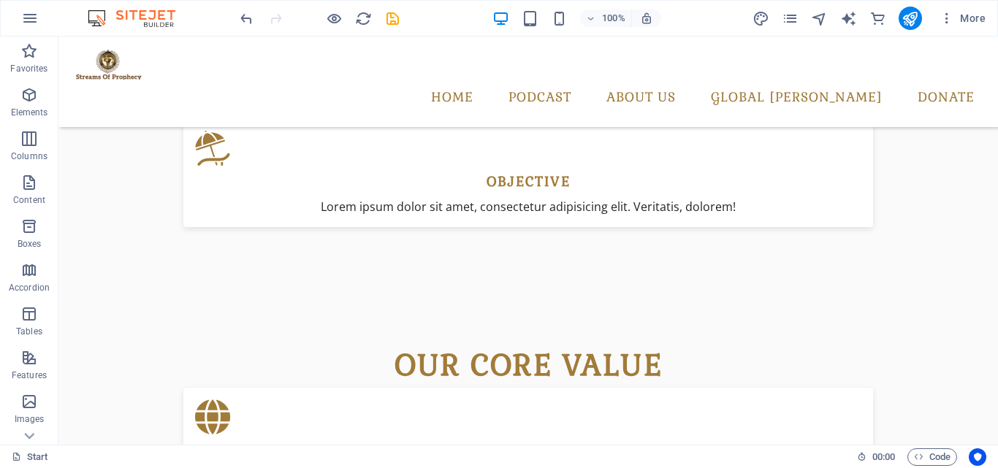
scroll to position [1310, 0]
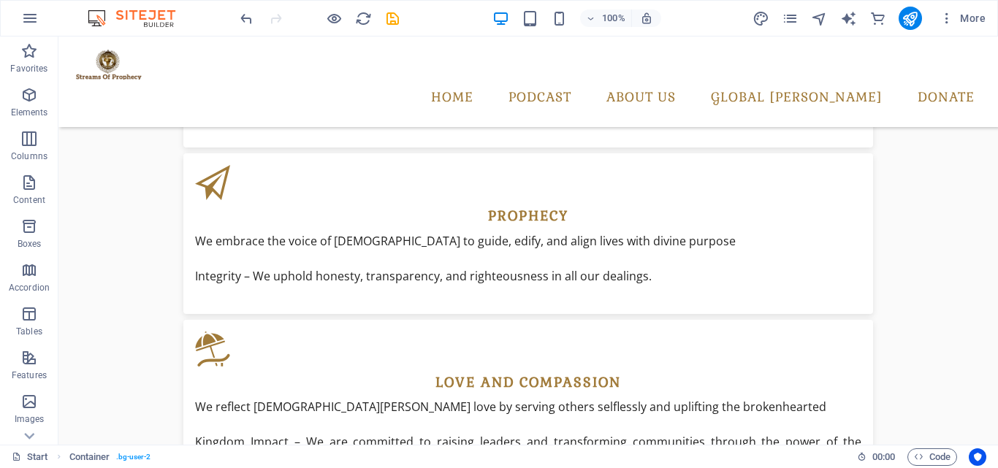
scroll to position [1740, 0]
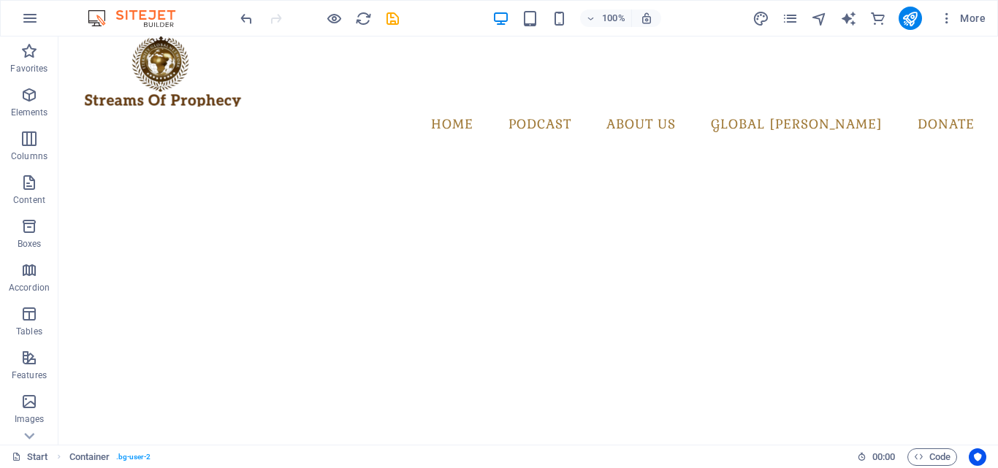
scroll to position [0, 0]
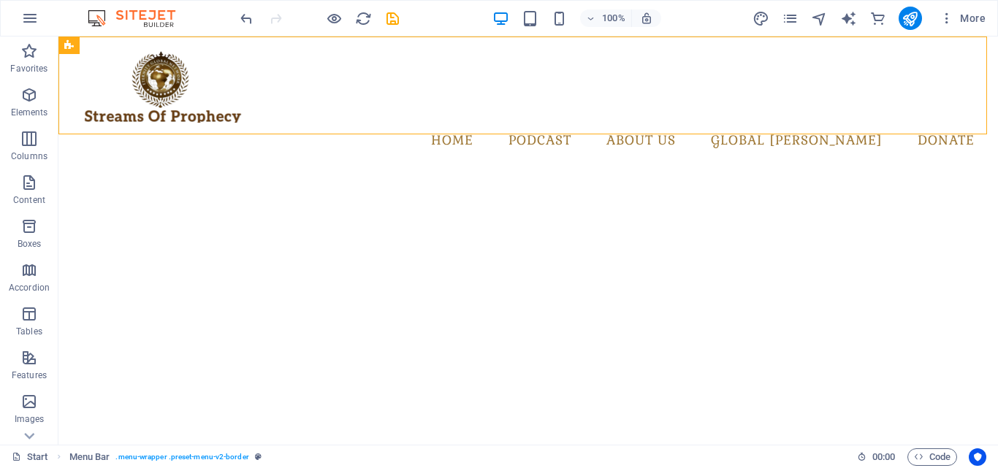
drag, startPoint x: 466, startPoint y: 47, endPoint x: 397, endPoint y: 18, distance: 74.9
click at [397, 18] on icon "save" at bounding box center [392, 18] width 17 height 17
checkbox input "false"
click at [397, 18] on div at bounding box center [319, 18] width 164 height 23
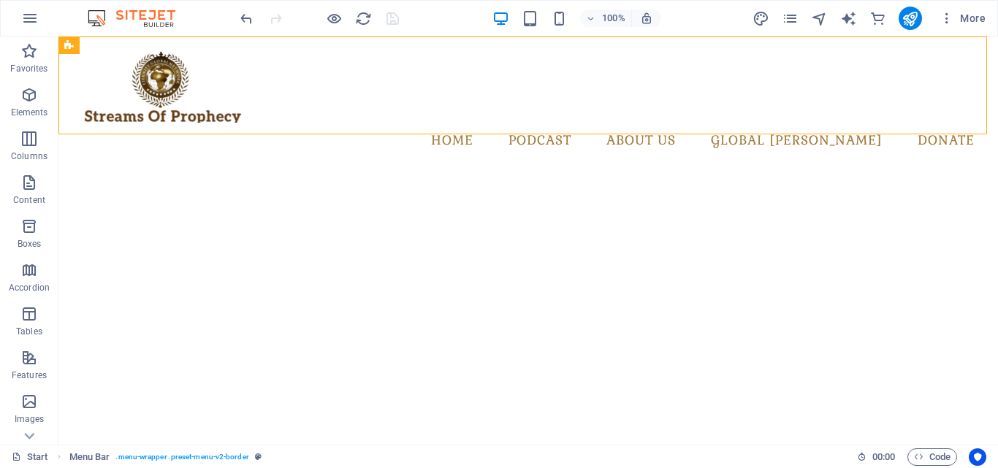
click at [397, 18] on div at bounding box center [319, 18] width 164 height 23
click at [386, 23] on div at bounding box center [319, 18] width 164 height 23
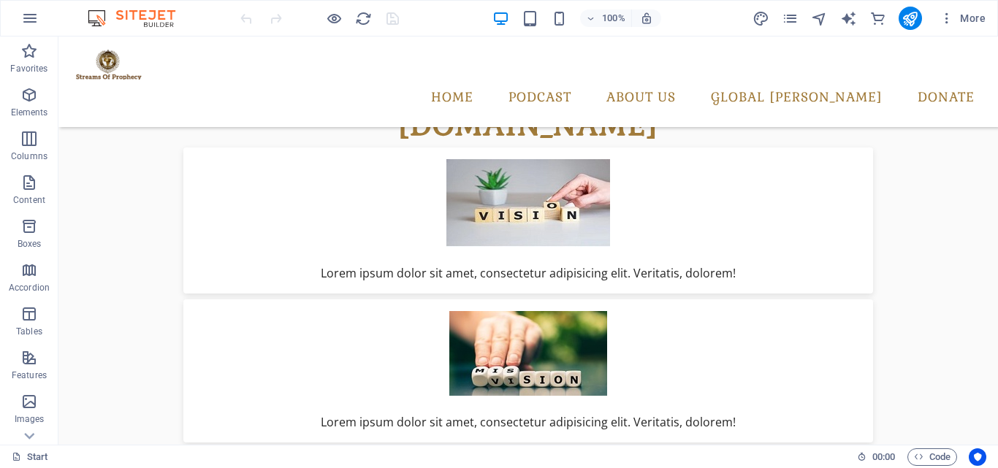
scroll to position [915, 0]
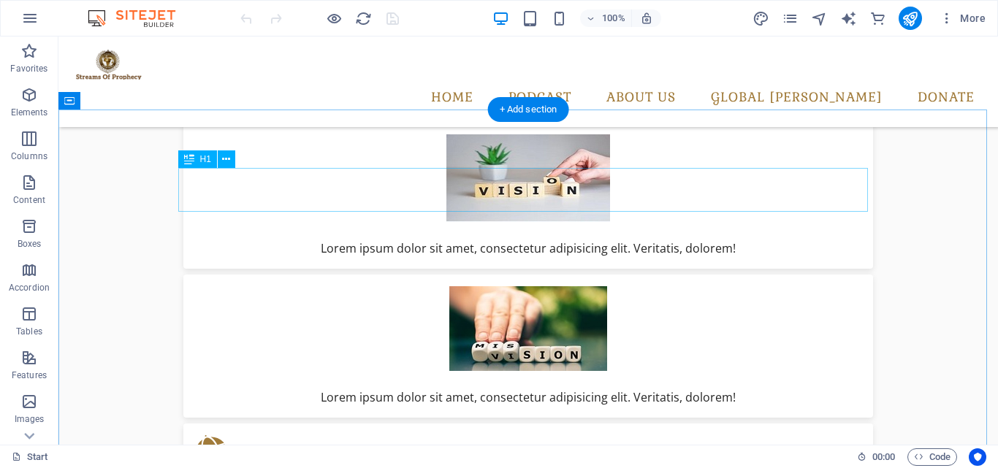
click at [224, 162] on icon at bounding box center [226, 159] width 8 height 15
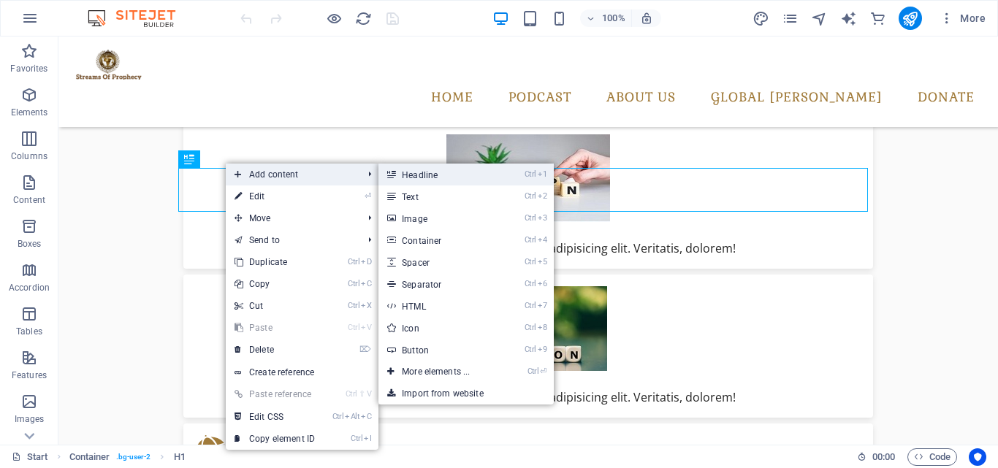
click at [394, 175] on icon at bounding box center [390, 175] width 7 height 22
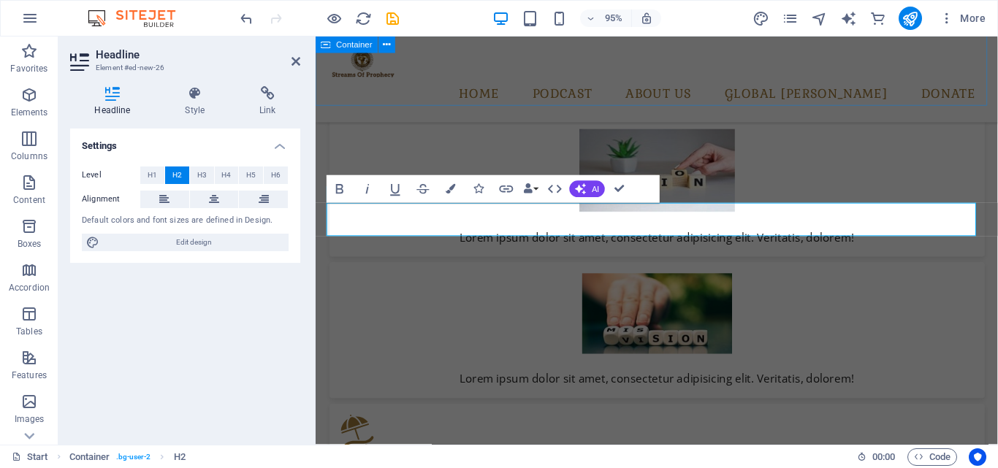
click at [821, 108] on div "[DOMAIN_NAME] Lorem ipsum dolor sit amet, consectetur adipisicing elit. Veritat…" at bounding box center [675, 305] width 718 height 570
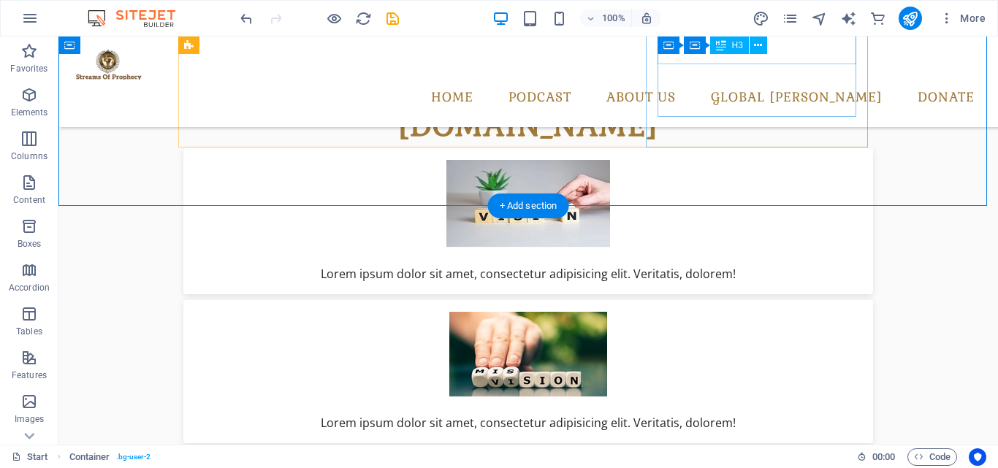
scroll to position [904, 0]
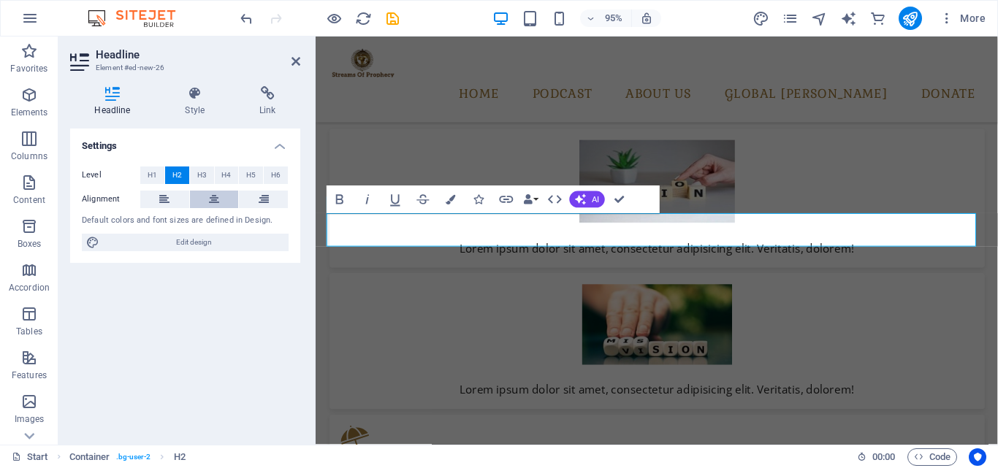
click at [214, 198] on icon at bounding box center [214, 200] width 10 height 18
click at [299, 64] on icon at bounding box center [295, 62] width 9 height 12
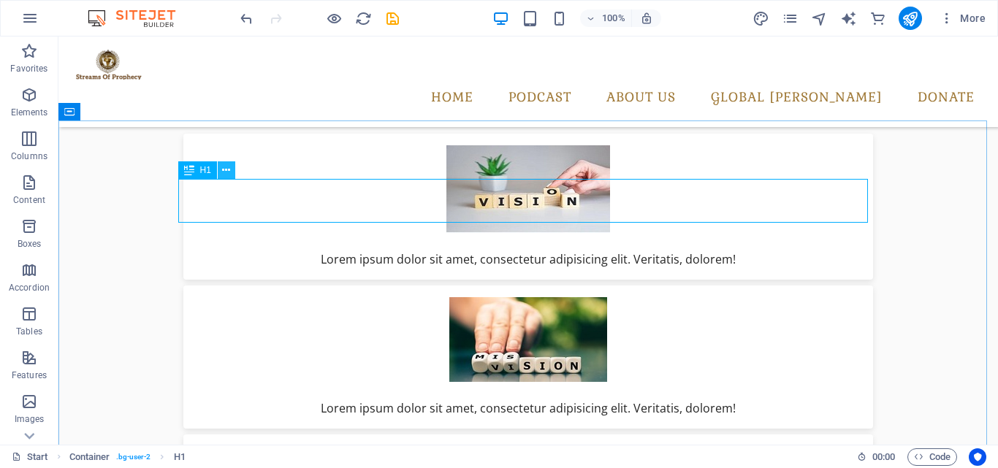
click at [224, 176] on icon at bounding box center [226, 170] width 8 height 15
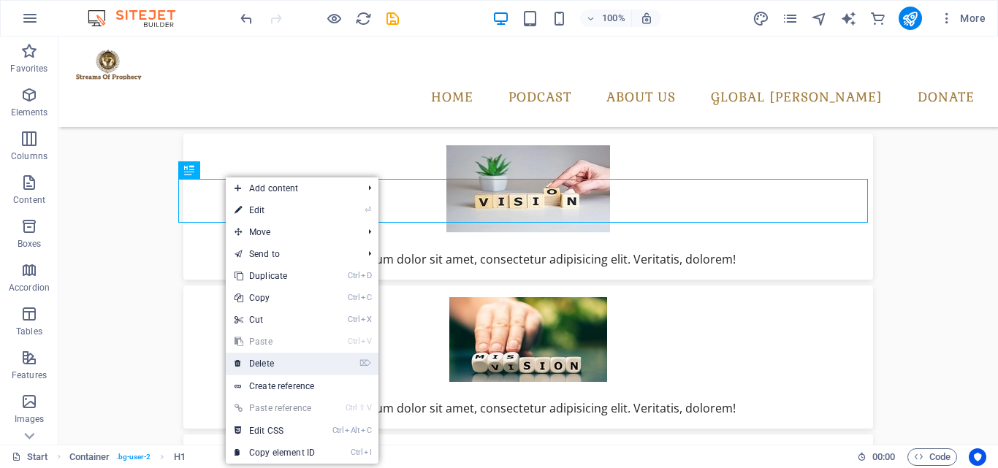
click at [268, 367] on link "⌦ Delete" at bounding box center [275, 364] width 98 height 22
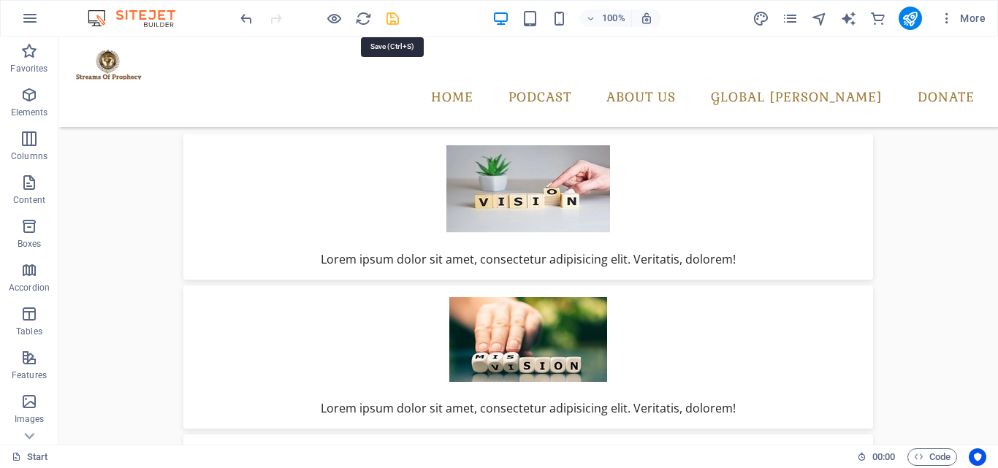
click at [390, 13] on icon "save" at bounding box center [392, 18] width 17 height 17
checkbox input "false"
click at [390, 13] on div at bounding box center [319, 18] width 164 height 23
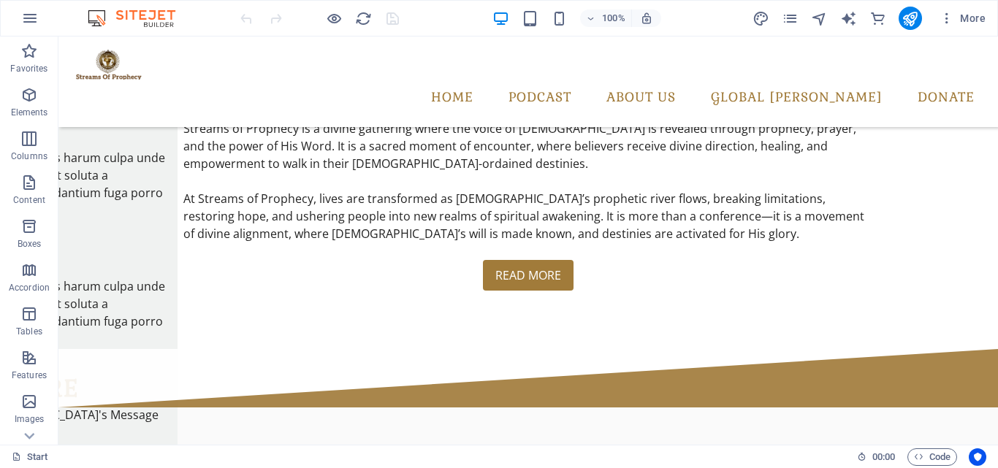
scroll to position [522, 0]
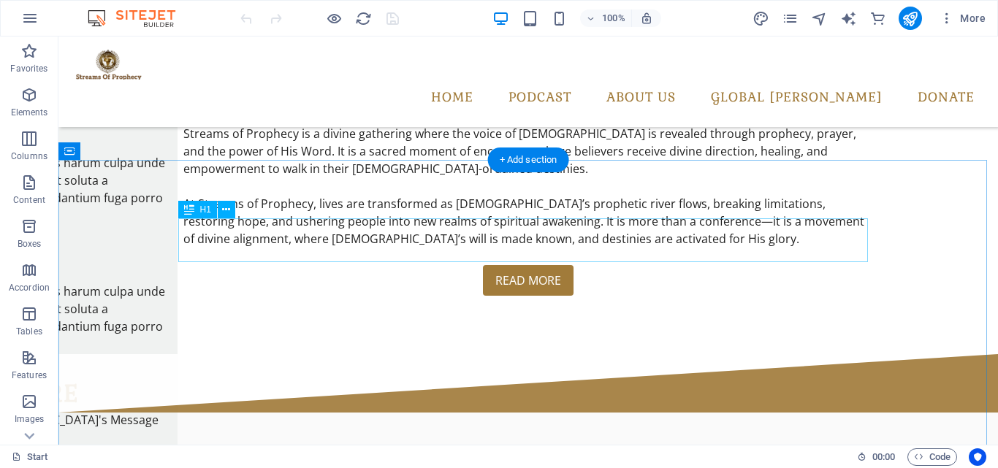
click at [221, 207] on button at bounding box center [227, 210] width 18 height 18
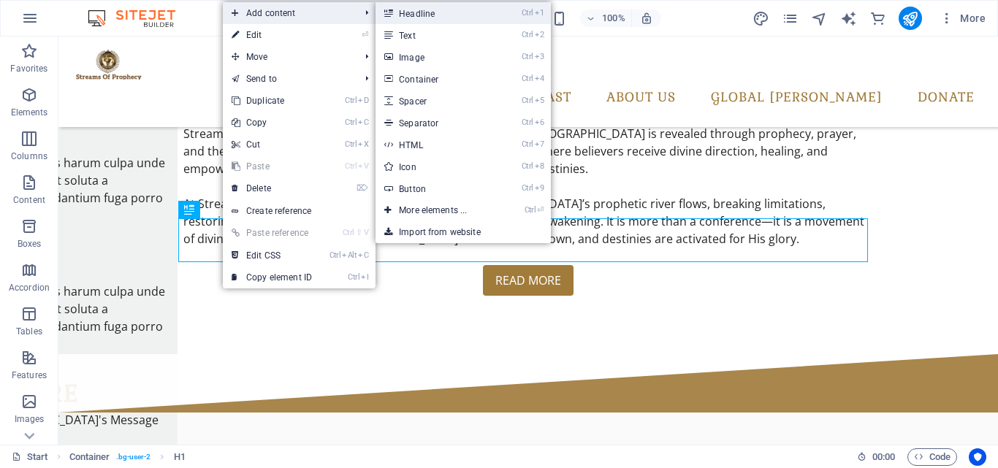
click at [405, 9] on link "Ctrl 1 Headline" at bounding box center [435, 13] width 121 height 22
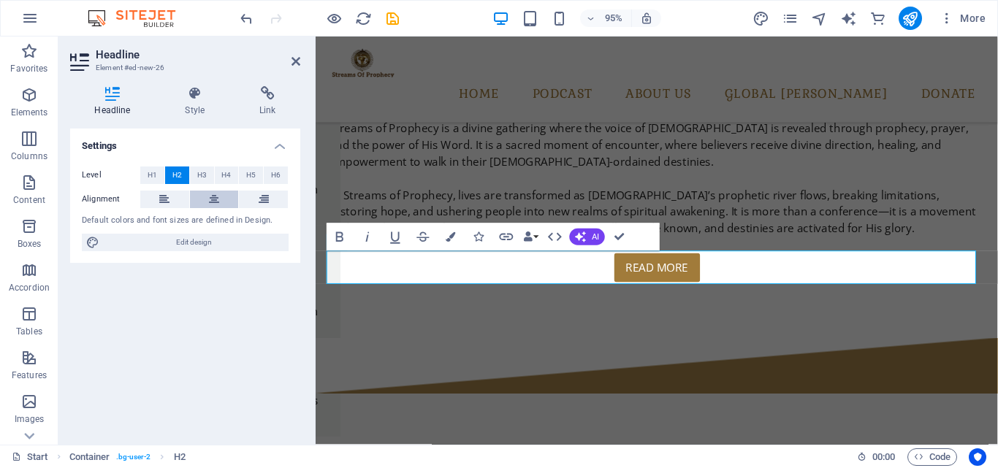
click at [221, 199] on button at bounding box center [214, 200] width 49 height 18
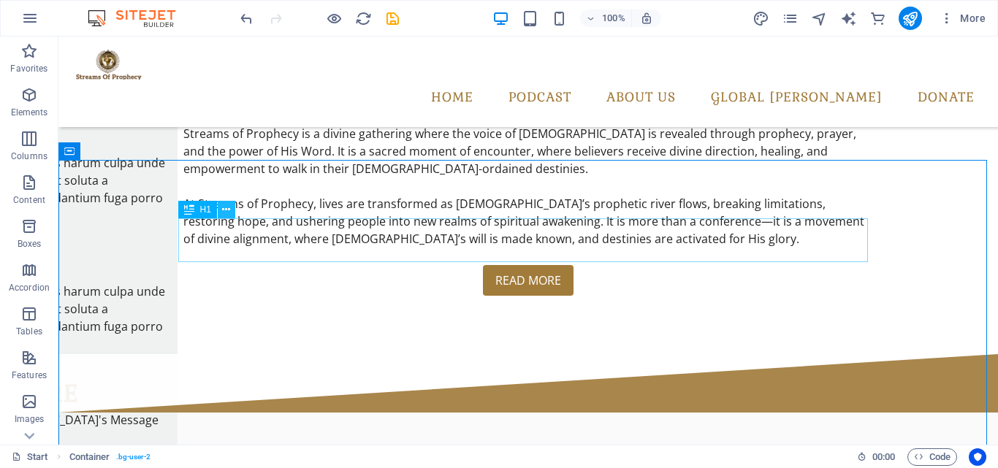
click at [228, 210] on icon at bounding box center [226, 209] width 8 height 15
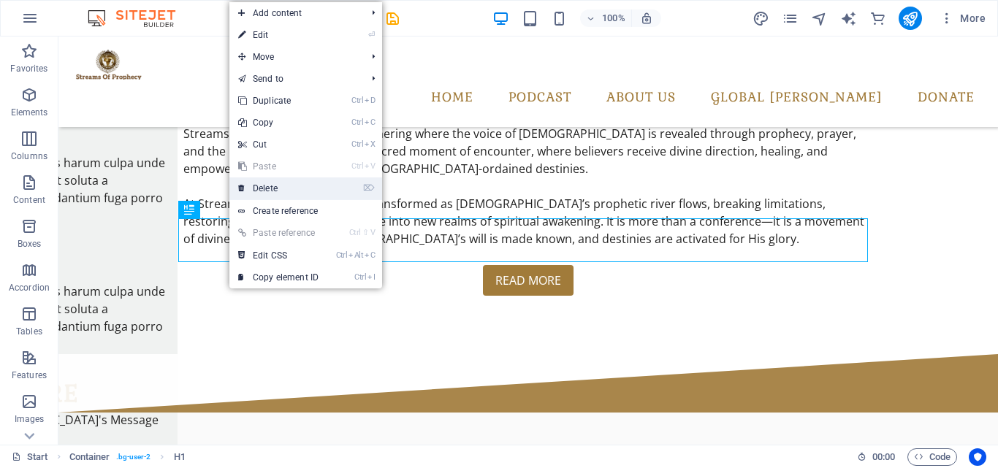
click at [276, 191] on link "⌦ Delete" at bounding box center [278, 189] width 98 height 22
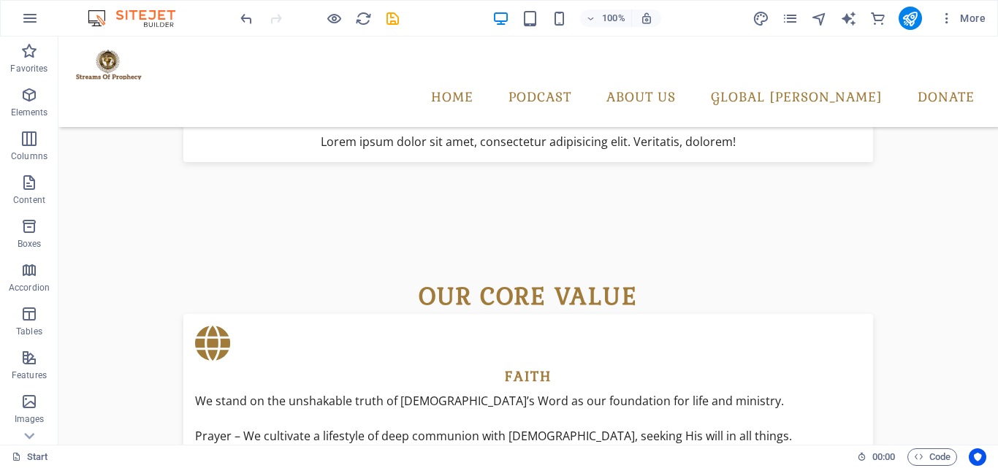
scroll to position [1266, 0]
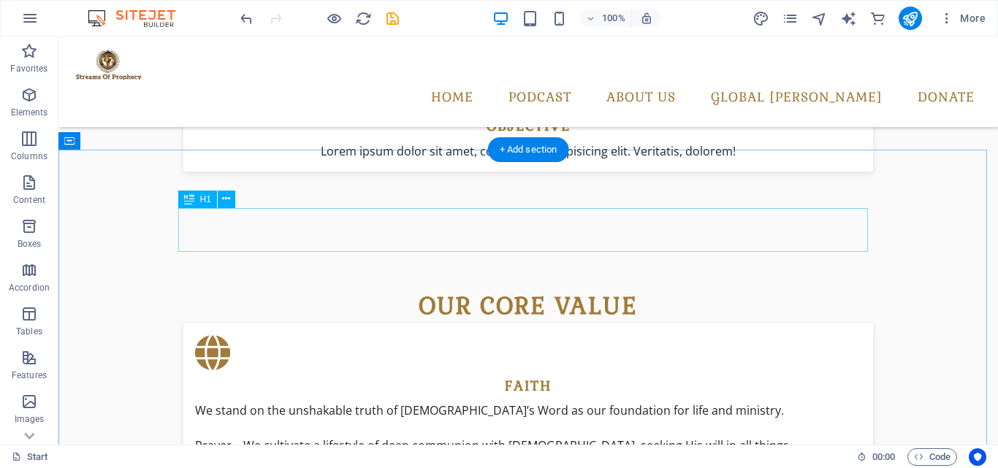
click at [232, 199] on button at bounding box center [227, 200] width 18 height 18
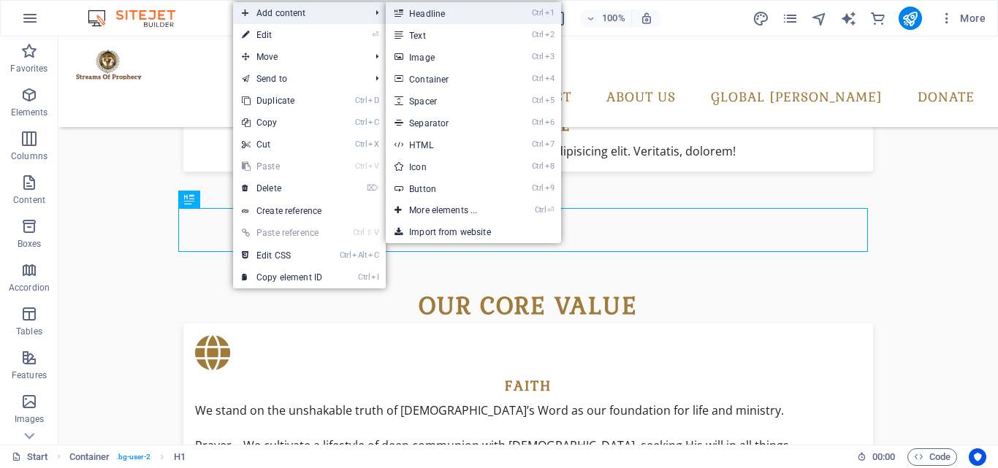
click at [423, 12] on link "Ctrl 1 Headline" at bounding box center [446, 13] width 121 height 22
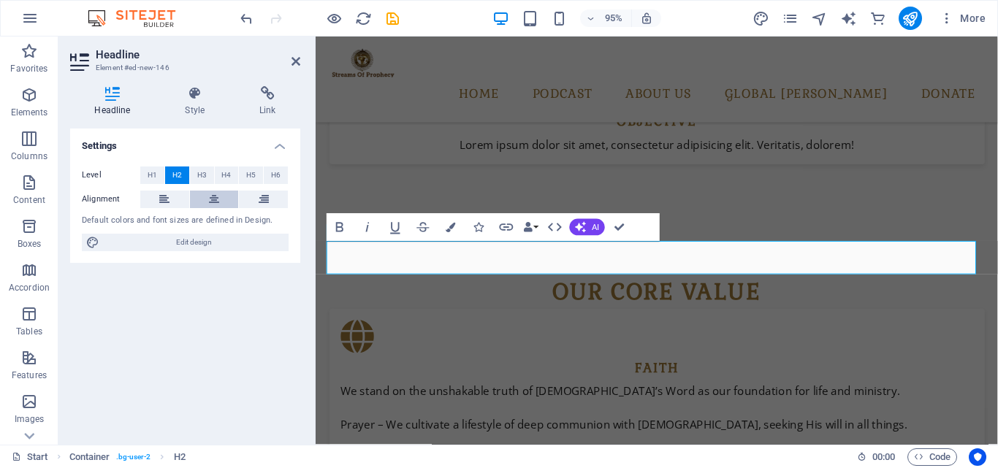
click at [227, 202] on button at bounding box center [214, 200] width 49 height 18
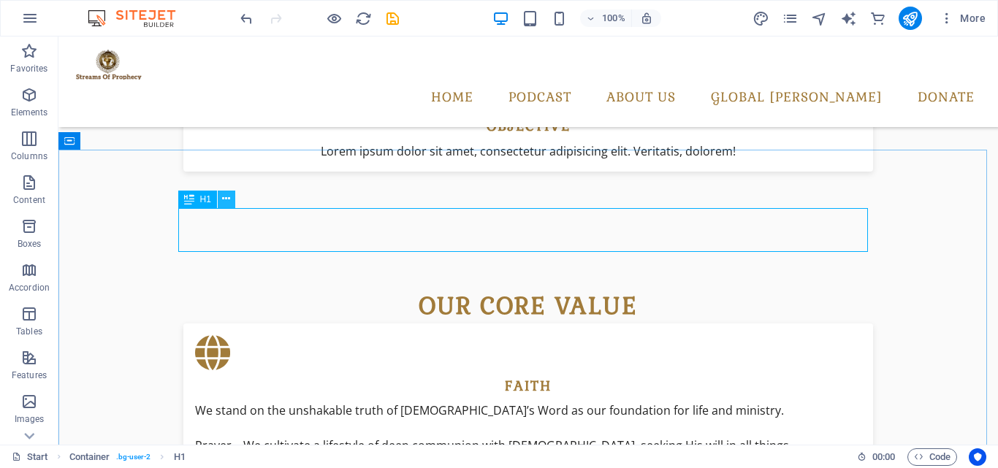
click at [226, 207] on icon at bounding box center [226, 198] width 8 height 15
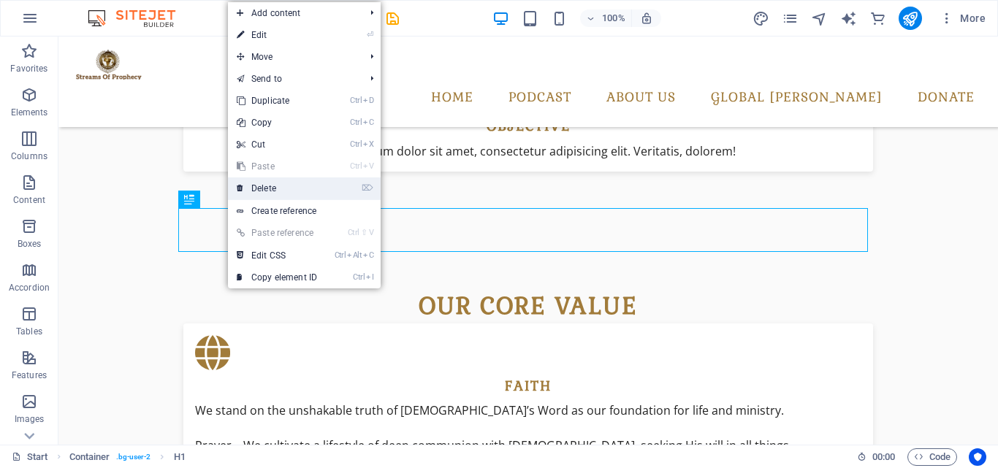
click at [284, 182] on link "⌦ Delete" at bounding box center [277, 189] width 98 height 22
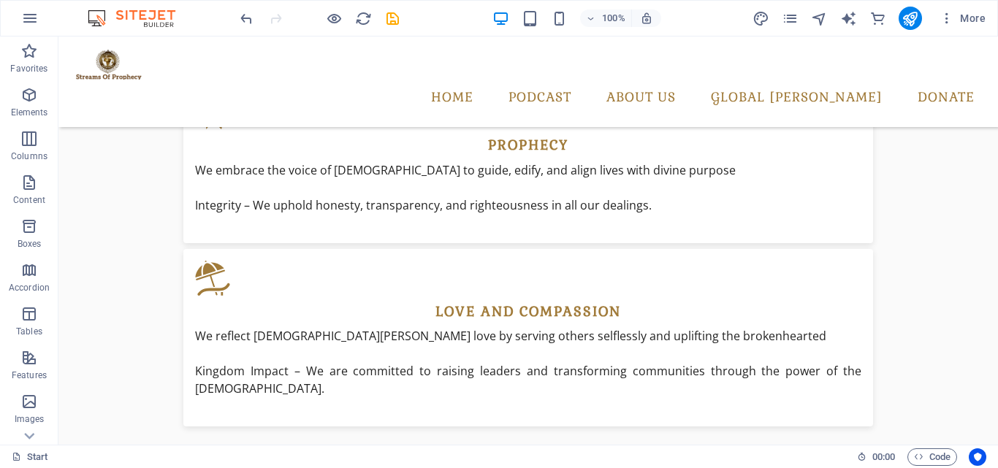
scroll to position [1653, 0]
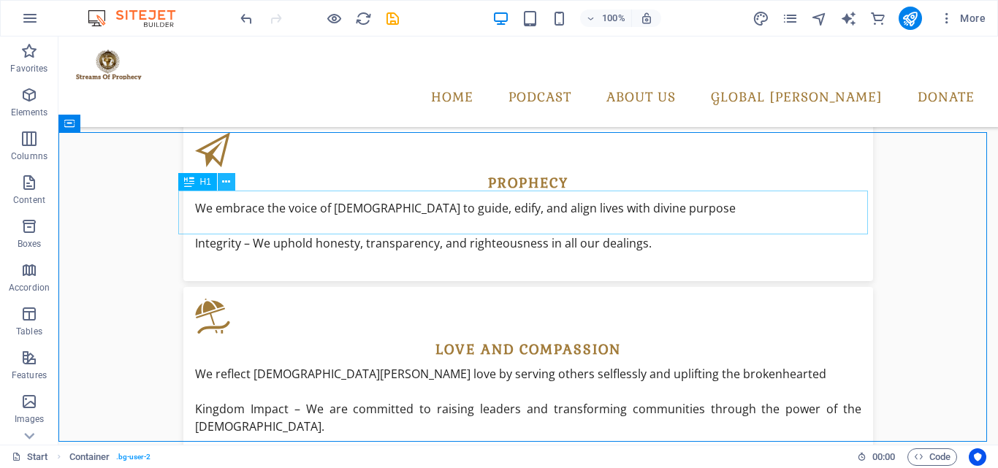
click at [227, 183] on icon at bounding box center [226, 182] width 8 height 15
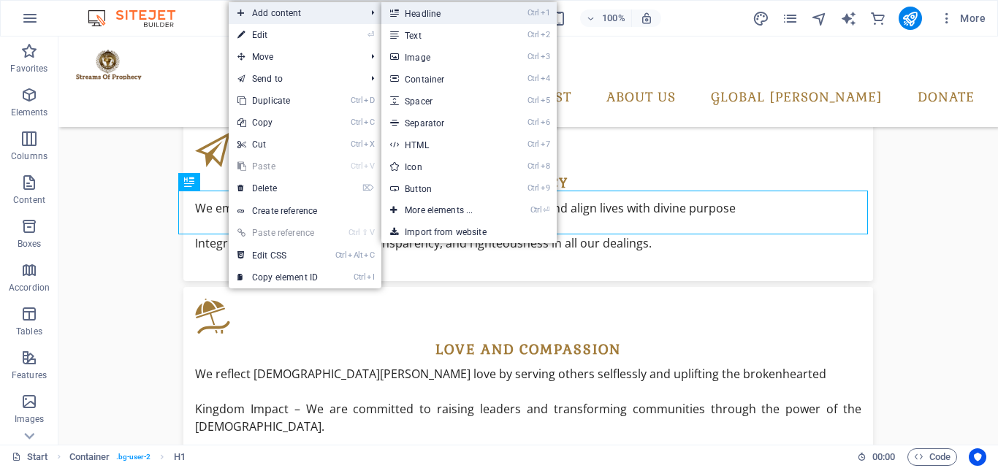
click at [446, 14] on link "Ctrl 1 Headline" at bounding box center [441, 13] width 121 height 22
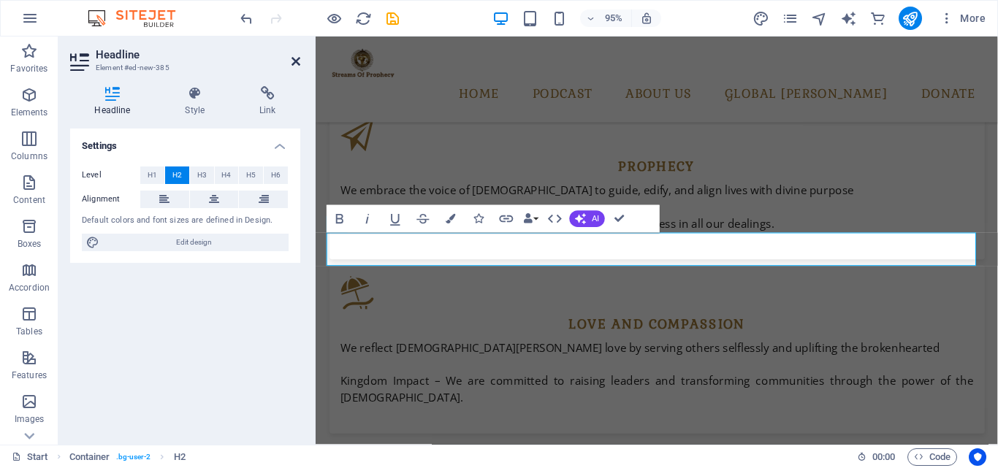
click at [296, 61] on icon at bounding box center [295, 62] width 9 height 12
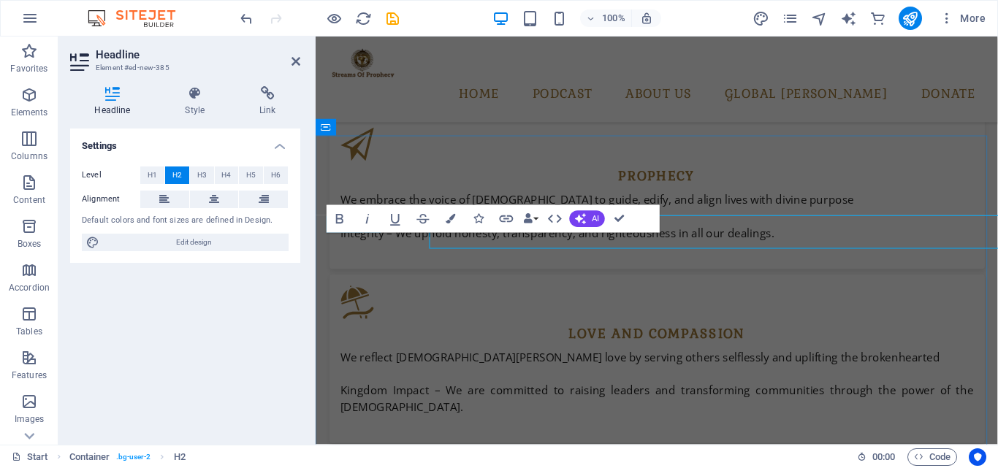
scroll to position [1644, 0]
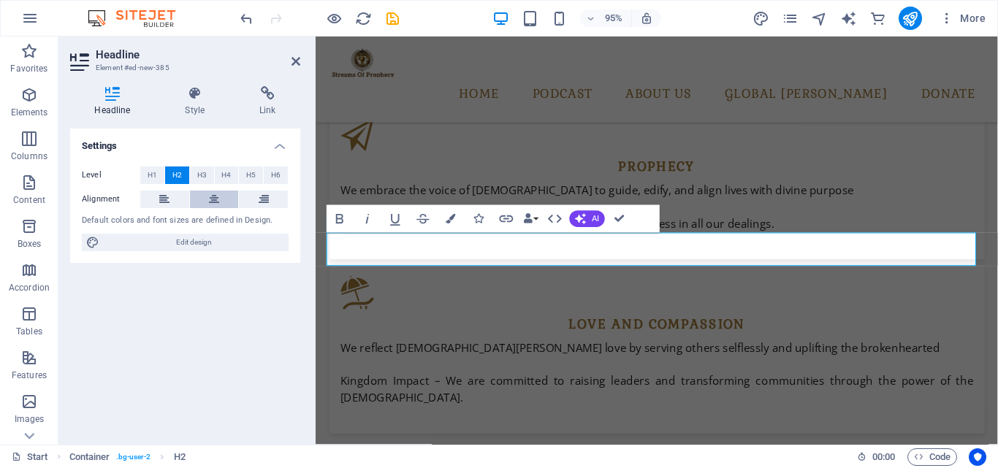
click at [225, 199] on button at bounding box center [214, 200] width 49 height 18
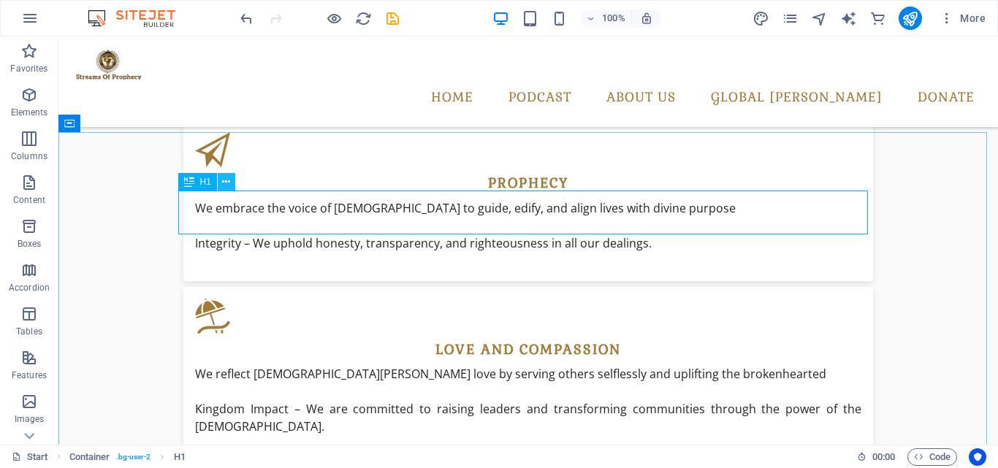
click at [227, 188] on icon at bounding box center [226, 182] width 8 height 15
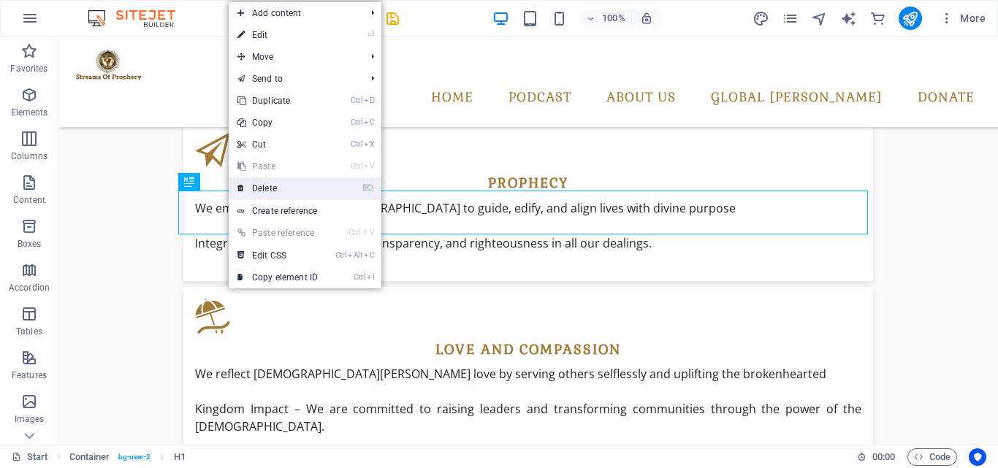
click at [282, 183] on link "⌦ Delete" at bounding box center [278, 189] width 98 height 22
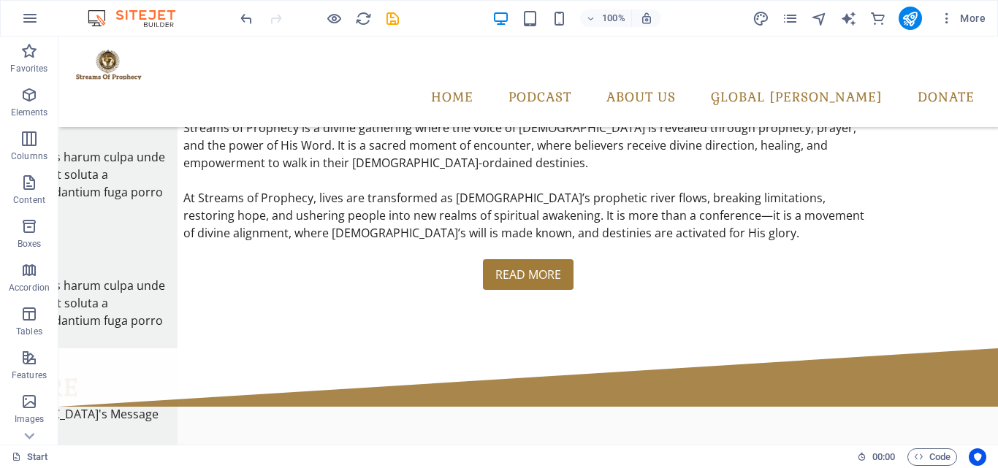
scroll to position [451, 0]
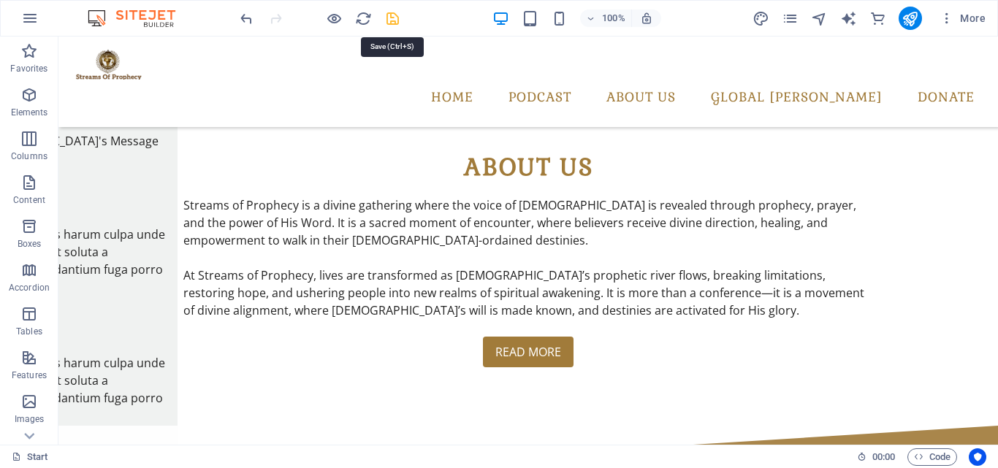
click at [392, 20] on icon "save" at bounding box center [392, 18] width 17 height 17
checkbox input "false"
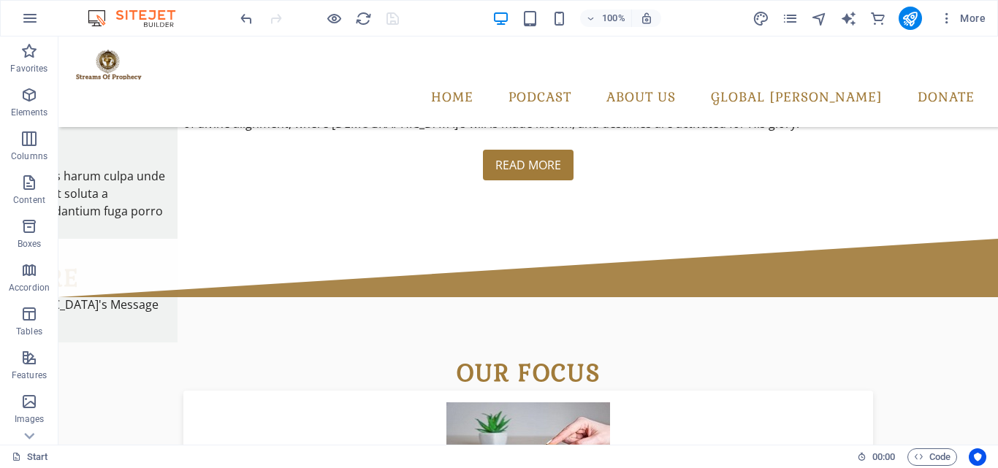
scroll to position [662, 0]
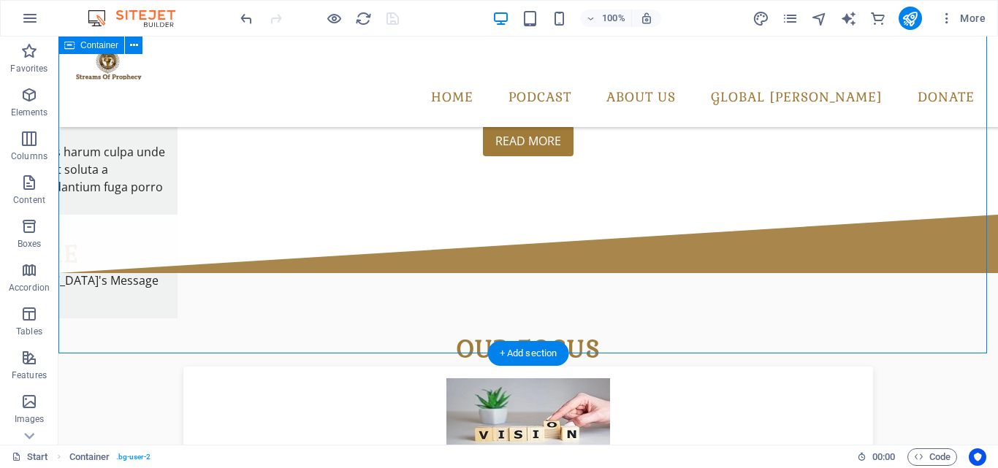
drag, startPoint x: 950, startPoint y: 194, endPoint x: 934, endPoint y: 229, distance: 37.9
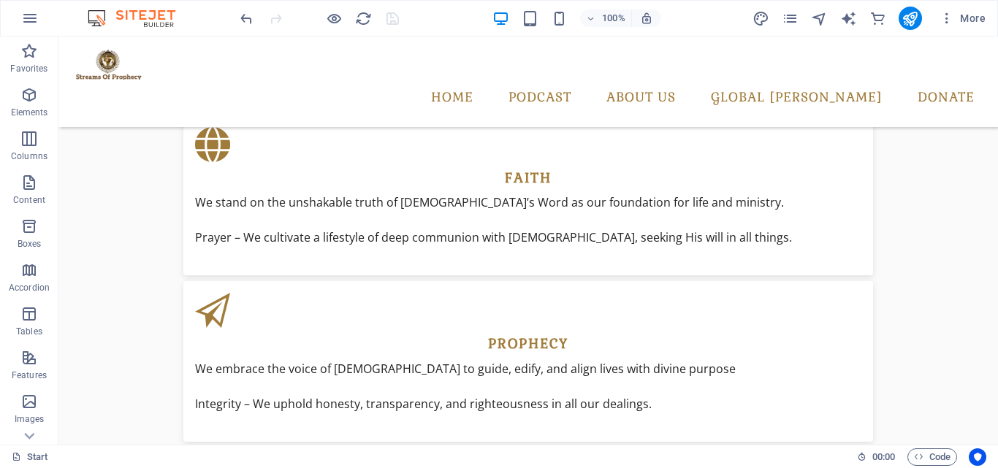
scroll to position [1465, 0]
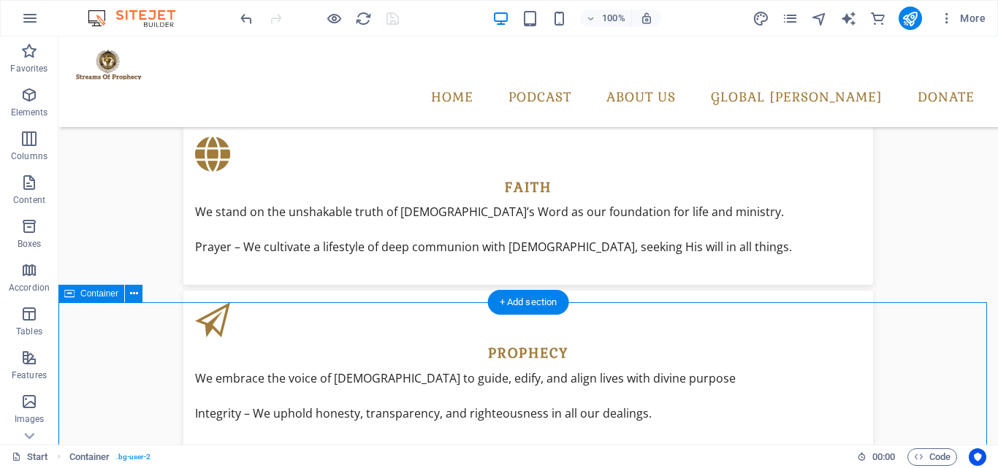
drag, startPoint x: 956, startPoint y: 307, endPoint x: 950, endPoint y: 320, distance: 14.7
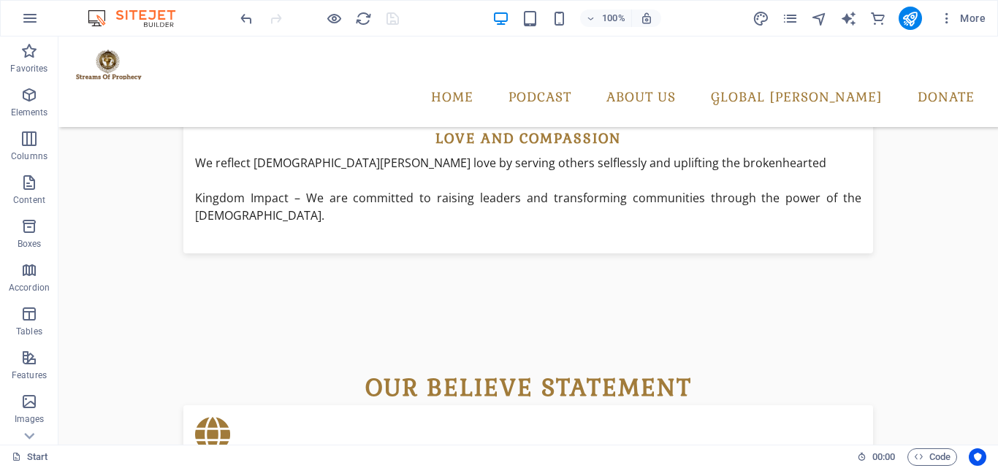
scroll to position [1831, 0]
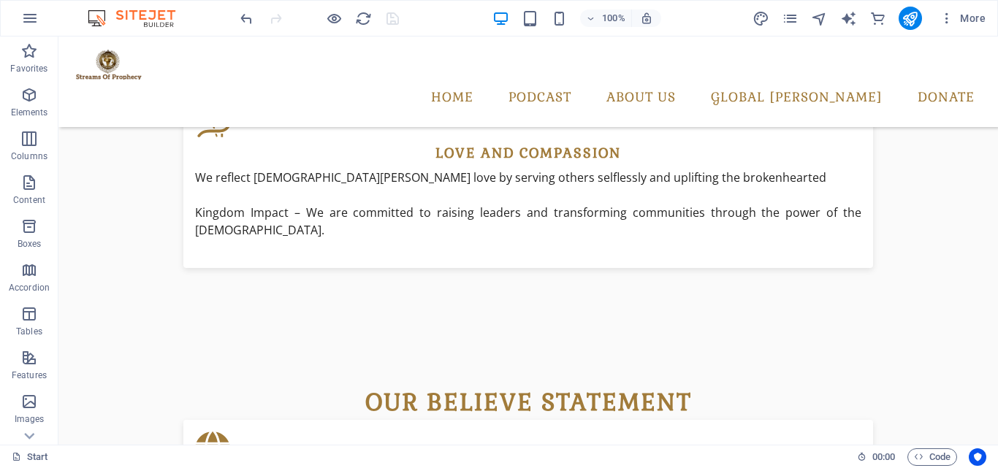
drag, startPoint x: 982, startPoint y: 330, endPoint x: 996, endPoint y: 272, distance: 60.1
click at [996, 272] on html "Skip to main content home podcast Monthly Specials All Destinations about us gl…" at bounding box center [527, 286] width 939 height 4163
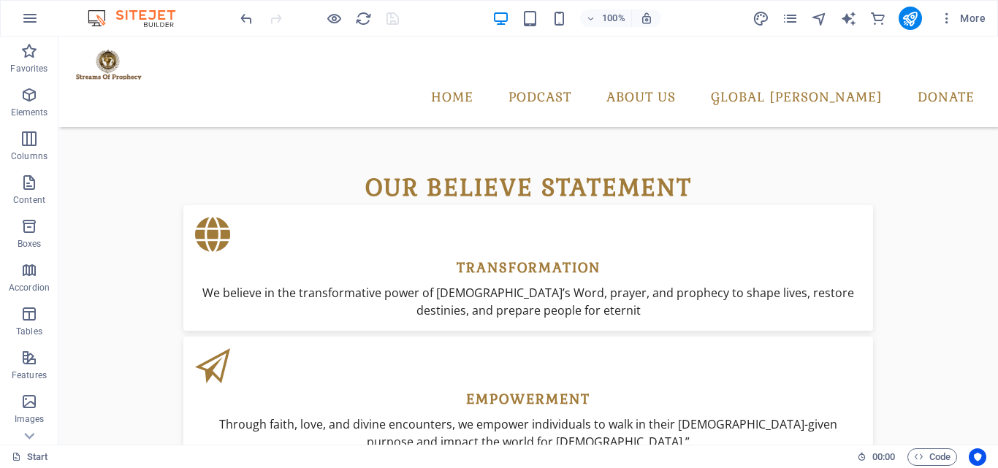
scroll to position [2117, 0]
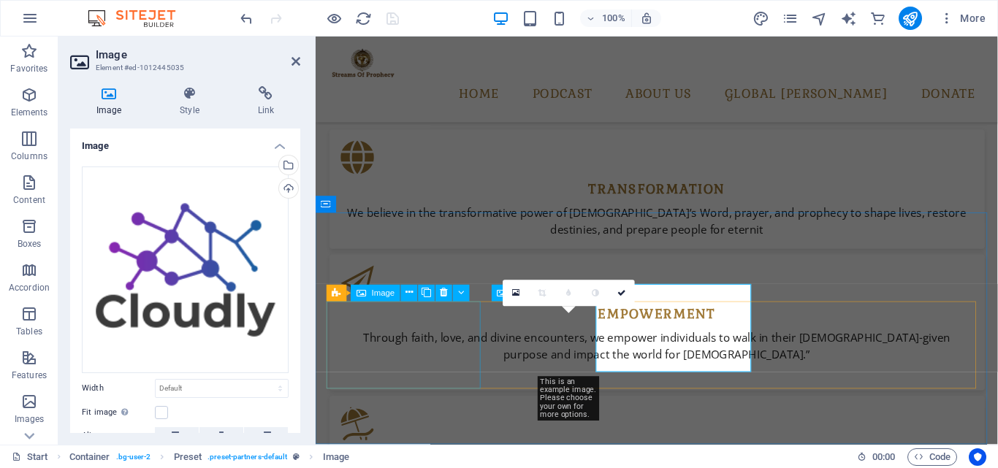
scroll to position [2113, 0]
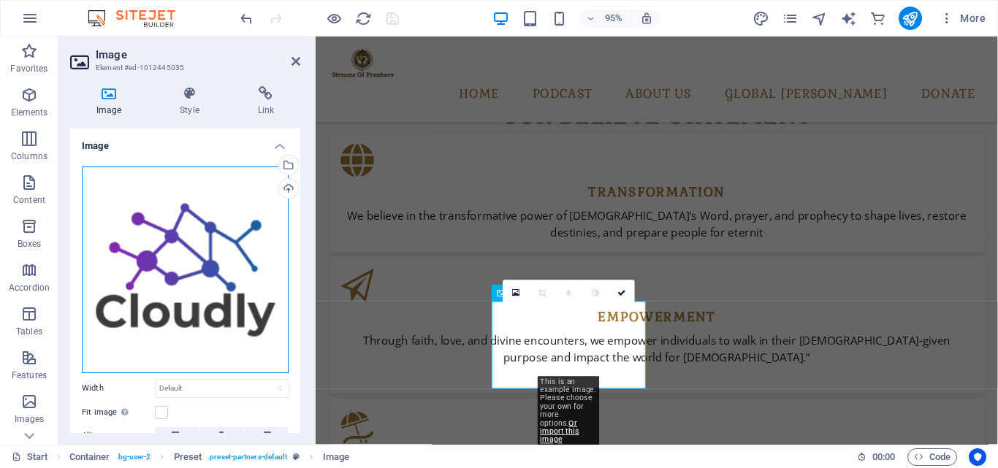
click at [245, 290] on div "Drag files here, click to choose files or select files from Files or our free s…" at bounding box center [185, 270] width 207 height 207
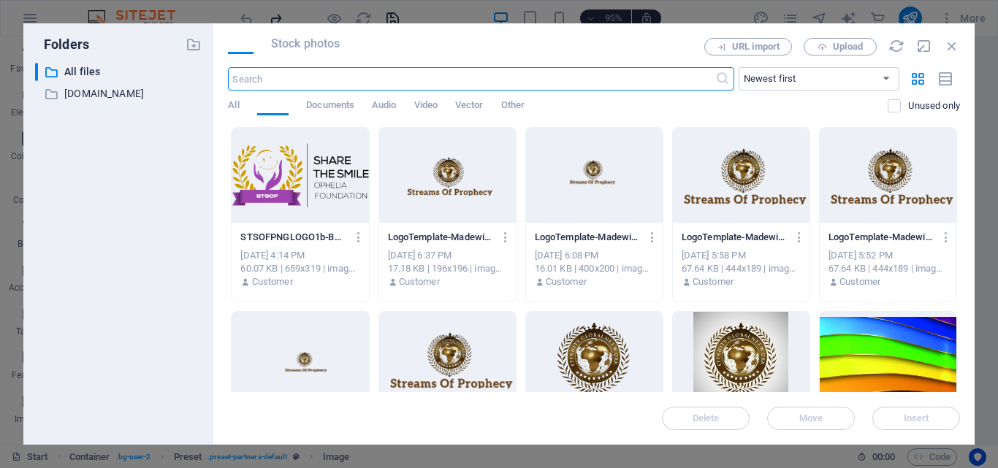
scroll to position [1636, 0]
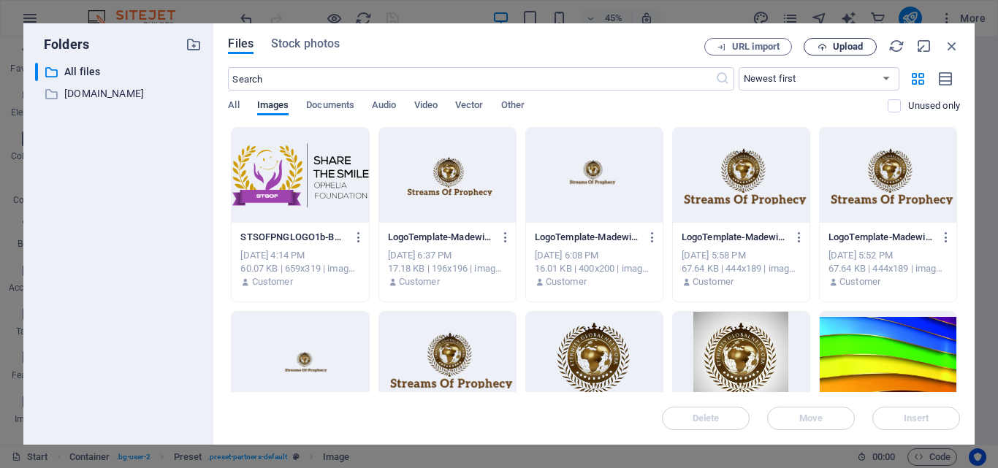
click at [839, 53] on button "Upload" at bounding box center [840, 47] width 73 height 18
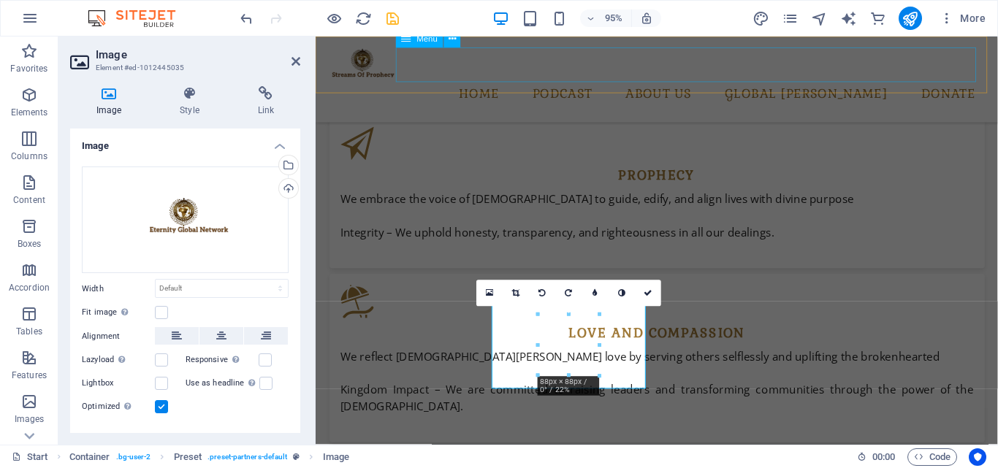
scroll to position [2113, 0]
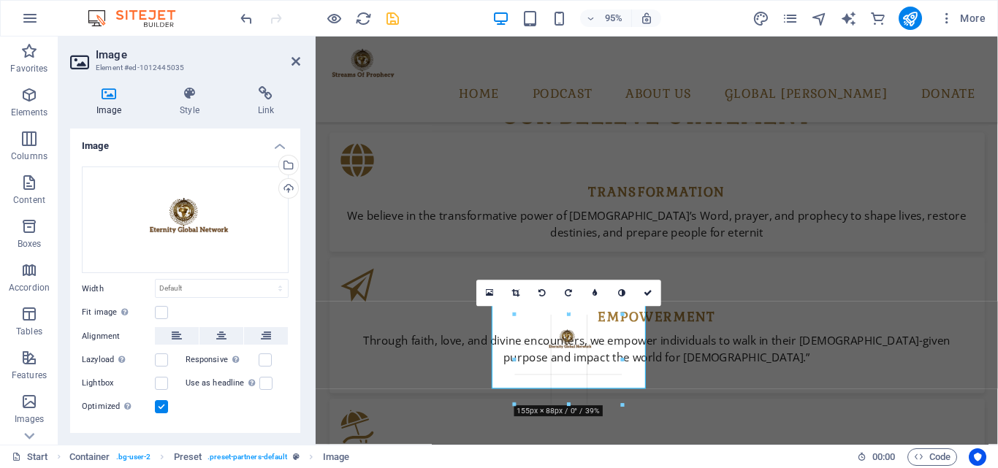
drag, startPoint x: 598, startPoint y: 343, endPoint x: 690, endPoint y: 341, distance: 92.1
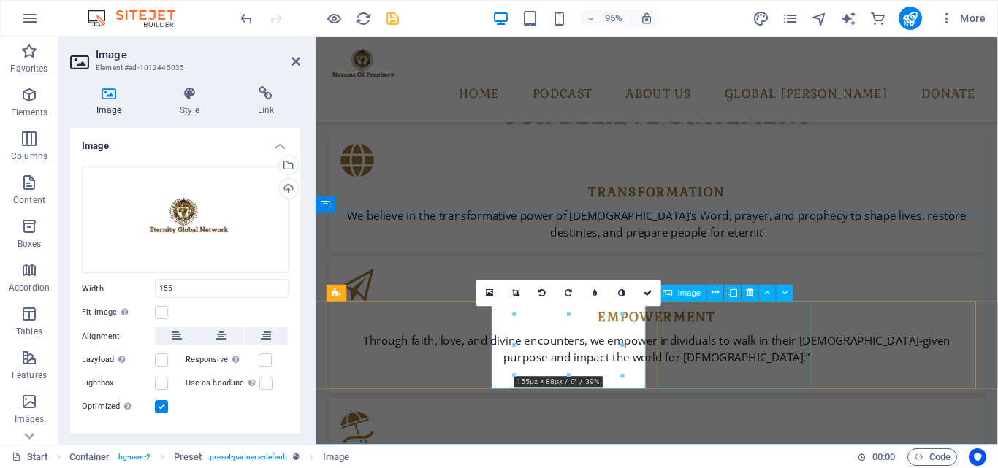
type input "155"
select select "px"
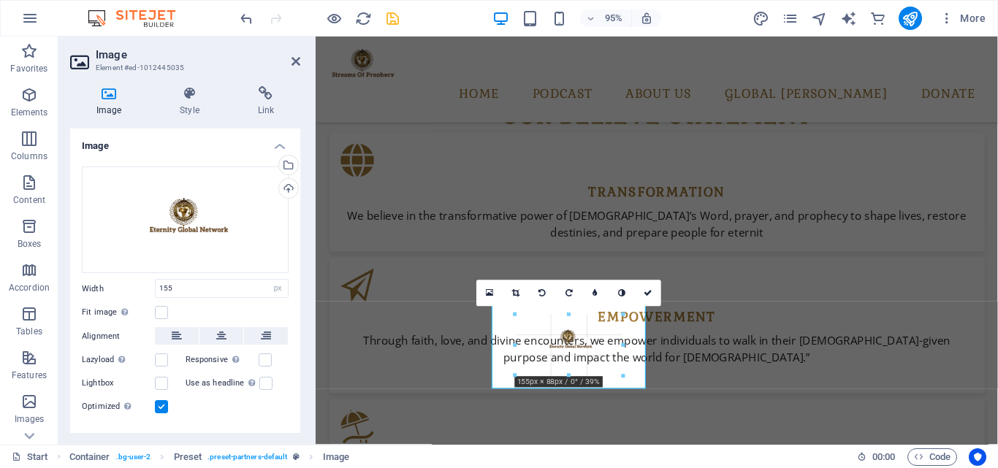
drag, startPoint x: 623, startPoint y: 345, endPoint x: 327, endPoint y: 327, distance: 297.2
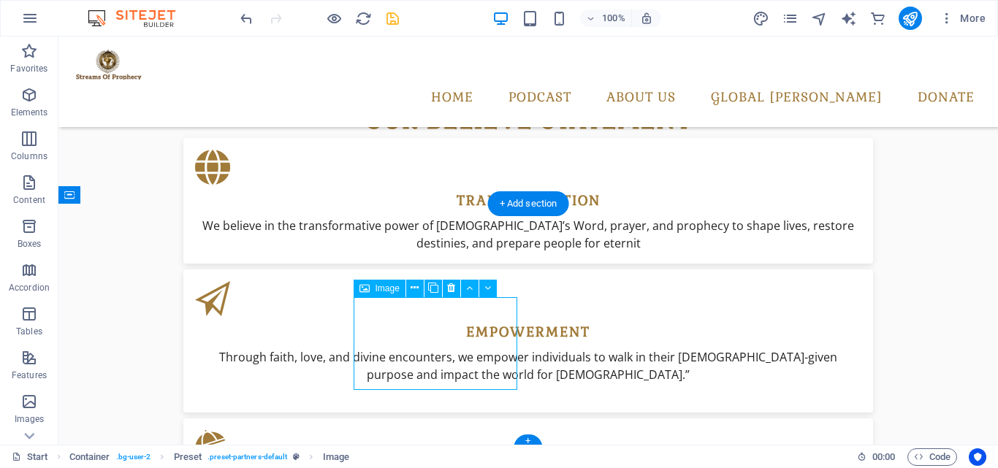
select select "px"
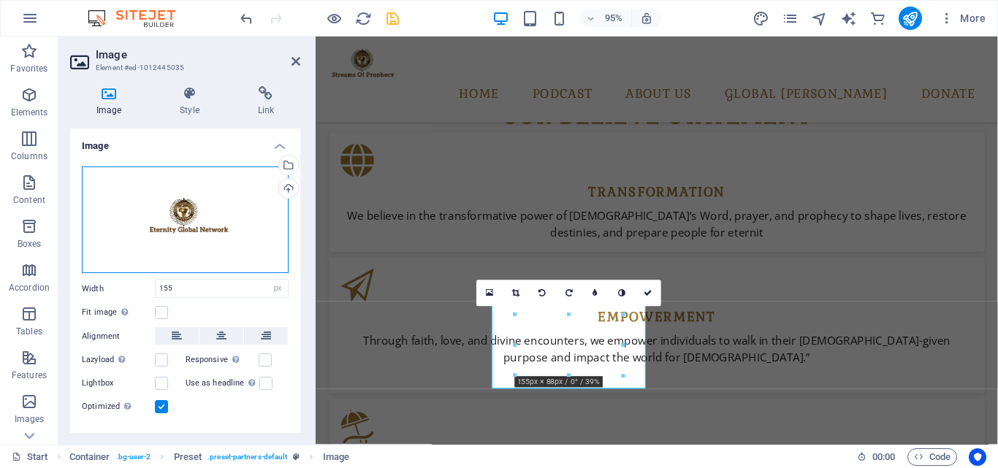
click at [251, 237] on div "Drag files here, click to choose files or select files from Files or our free s…" at bounding box center [185, 220] width 207 height 107
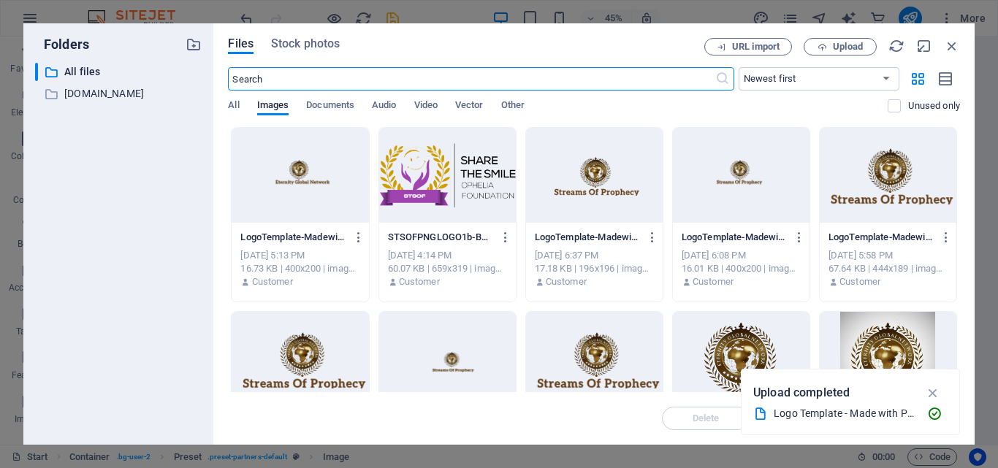
scroll to position [1636, 0]
click at [842, 52] on button "Upload" at bounding box center [840, 47] width 73 height 18
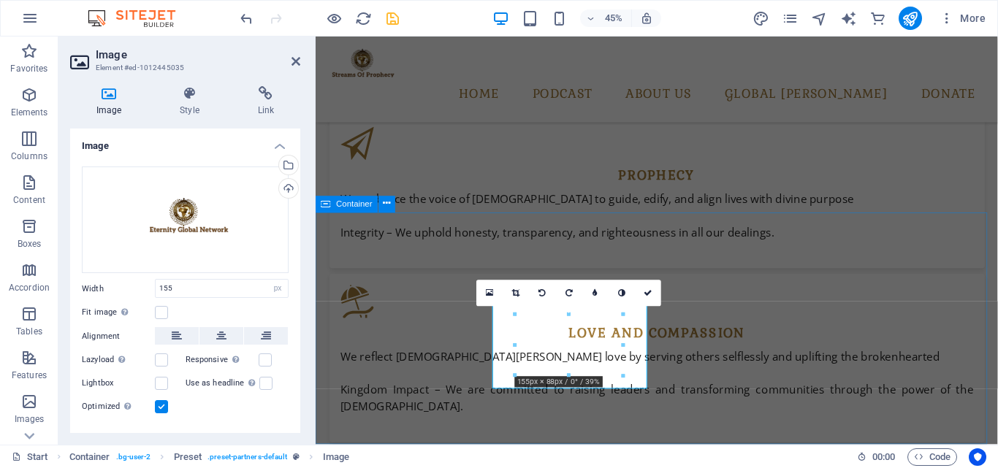
scroll to position [2113, 0]
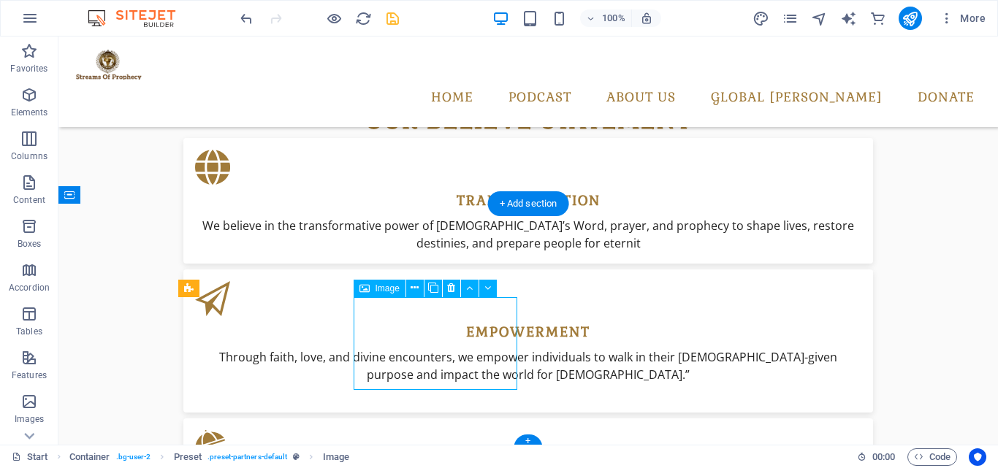
select select "px"
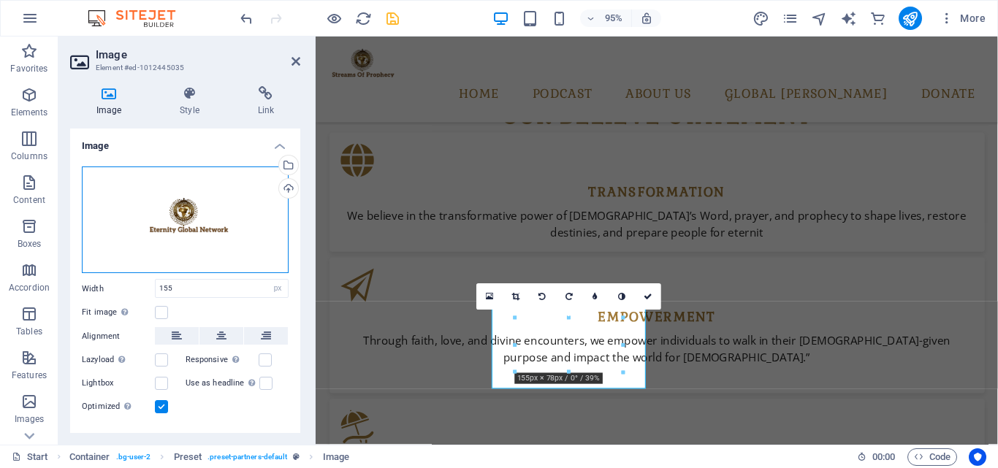
click at [216, 250] on div "Drag files here, click to choose files or select files from Files or our free s…" at bounding box center [185, 220] width 207 height 107
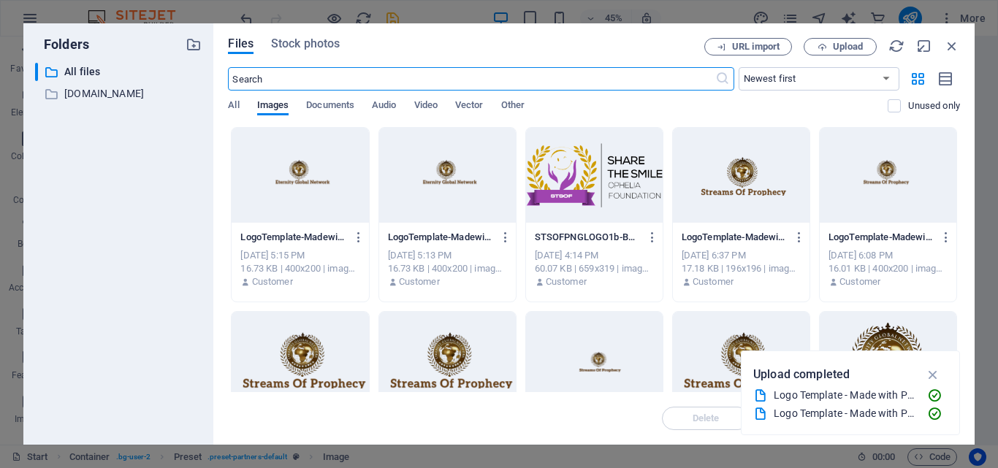
scroll to position [1636, 0]
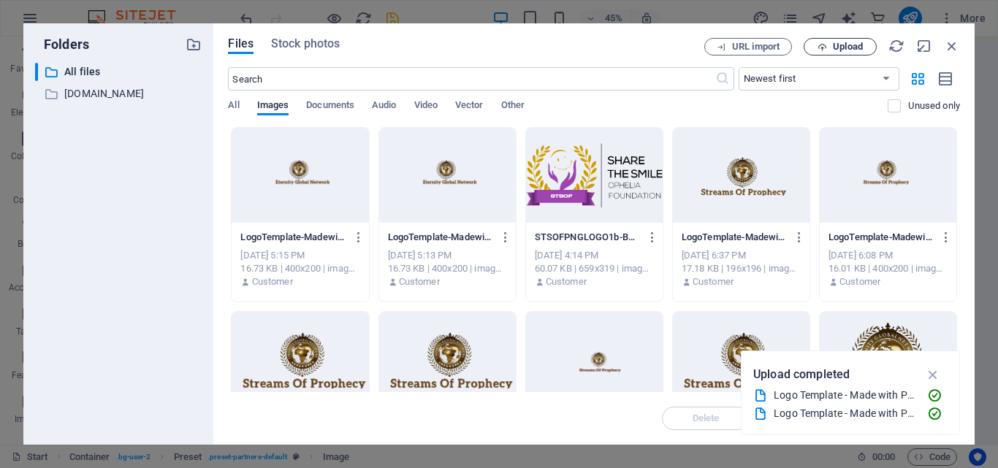
click at [811, 44] on span "Upload" at bounding box center [840, 46] width 60 height 9
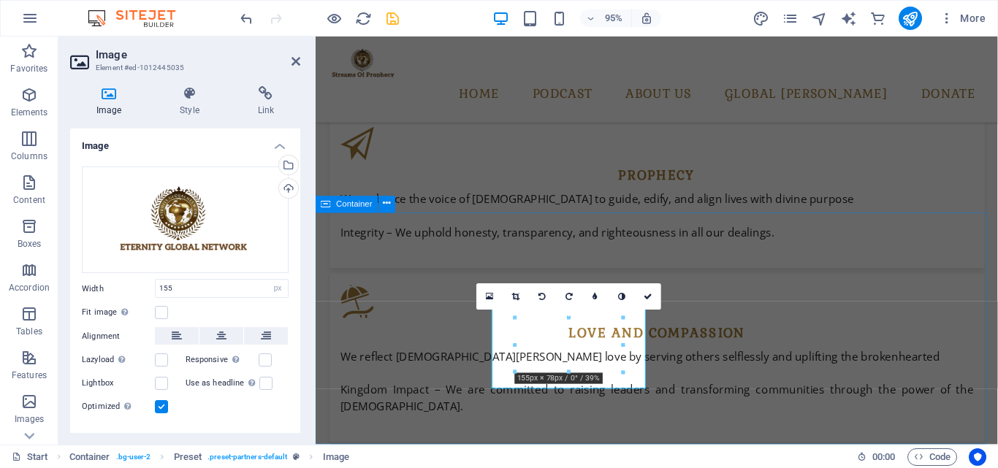
scroll to position [2113, 0]
